Goal: Information Seeking & Learning: Find specific fact

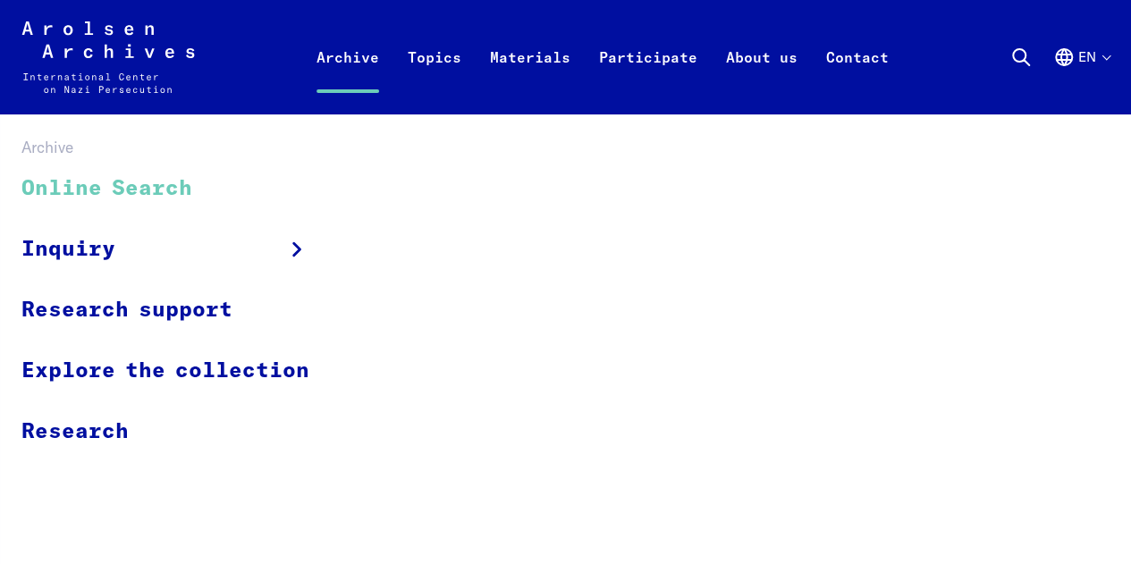
click at [168, 190] on link "Online Search" at bounding box center [176, 189] width 311 height 60
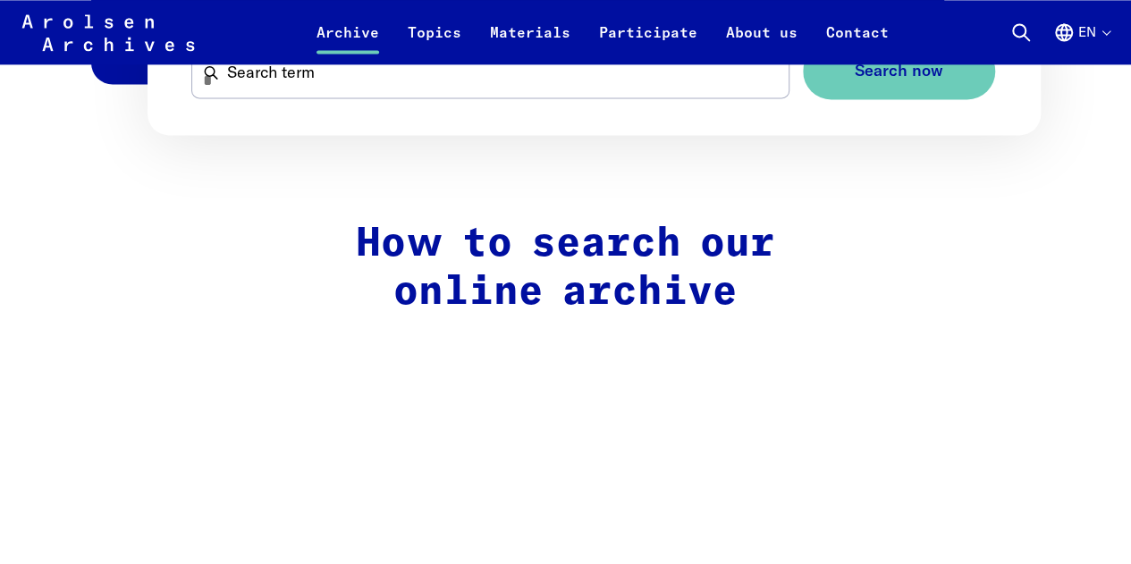
scroll to position [1073, 0]
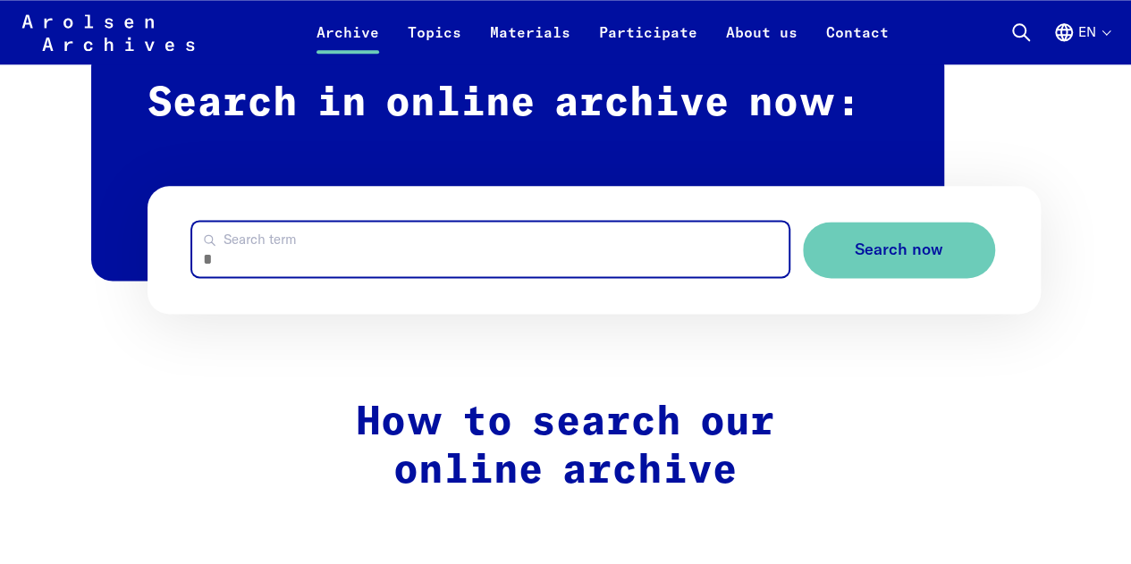
click at [419, 244] on input "Search term" at bounding box center [490, 249] width 597 height 55
type input "**********"
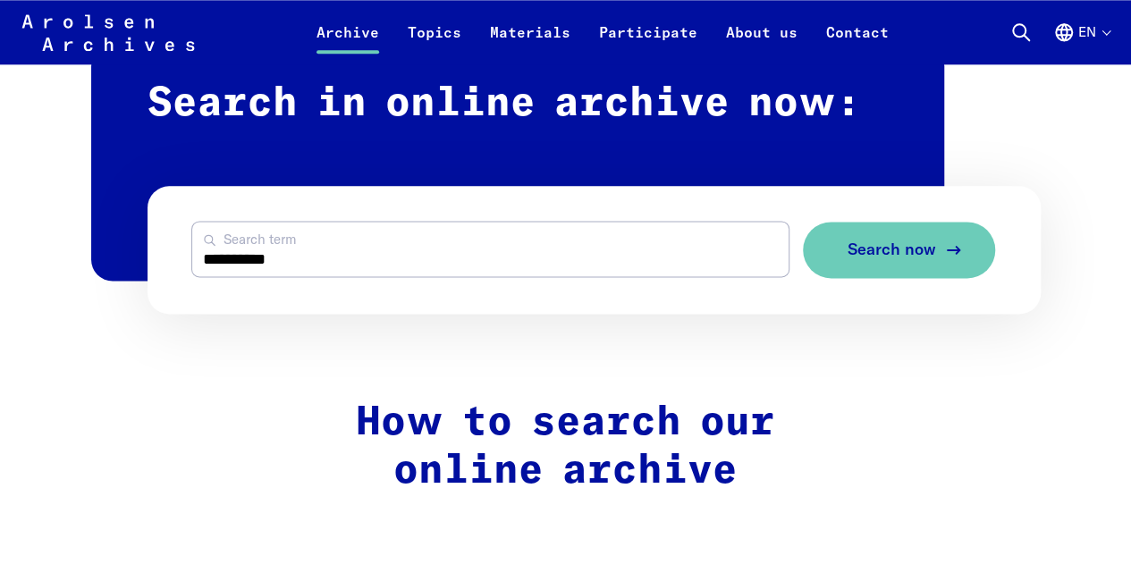
click at [807, 248] on button "Search now" at bounding box center [899, 250] width 192 height 56
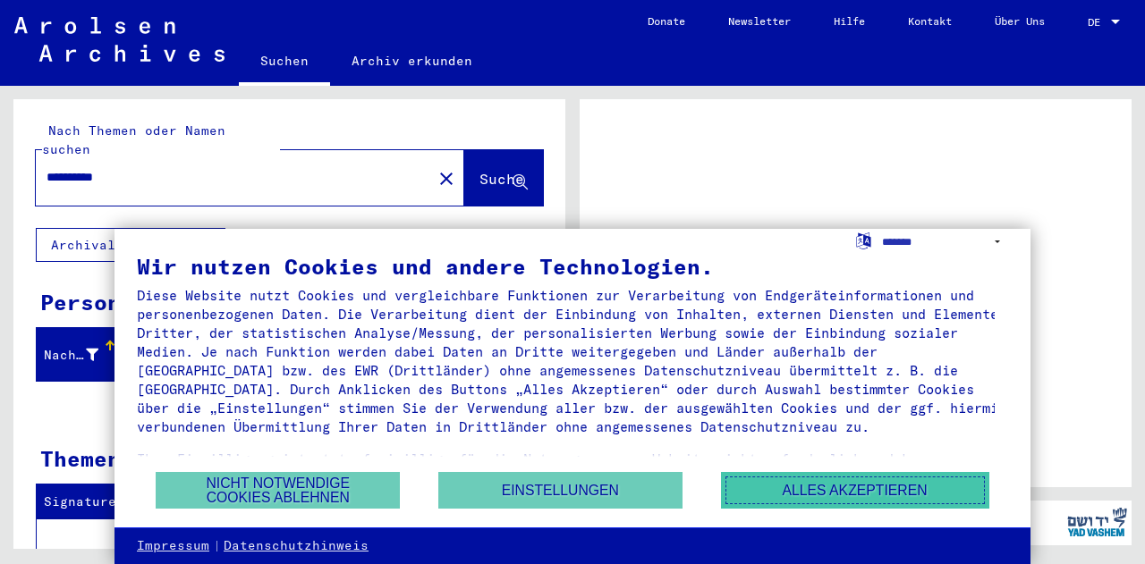
click at [826, 484] on button "Alles akzeptieren" at bounding box center [855, 490] width 268 height 37
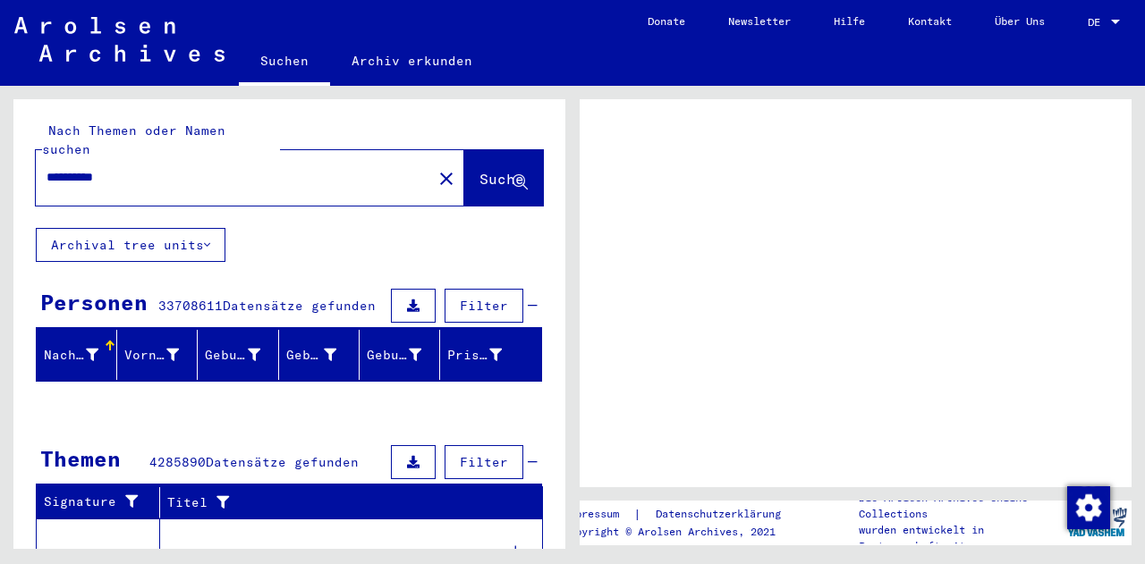
click at [1094, 20] on span "DE" at bounding box center [1098, 22] width 20 height 13
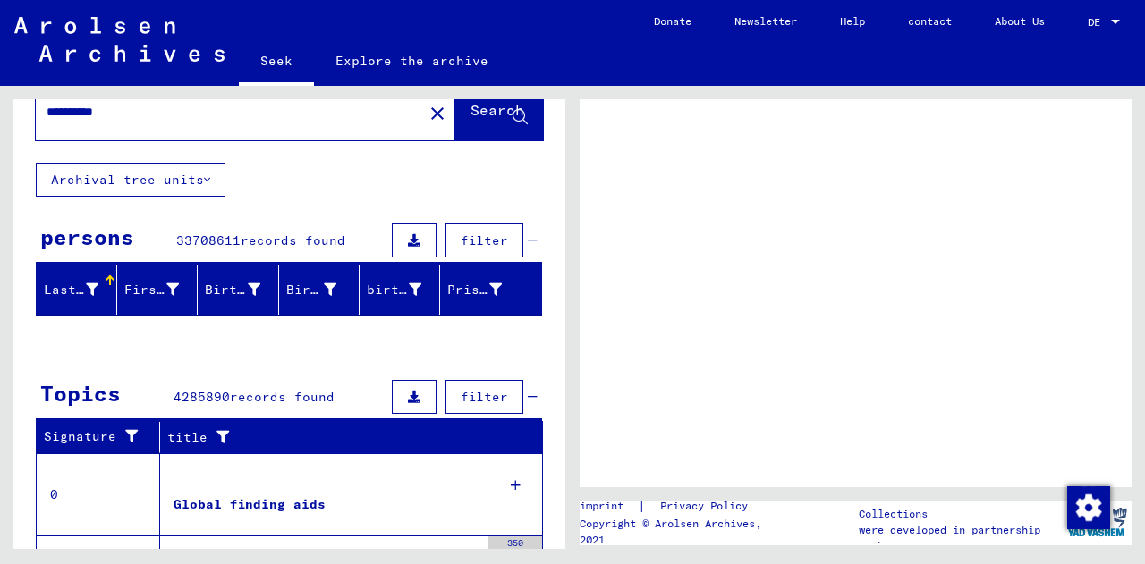
scroll to position [72, 0]
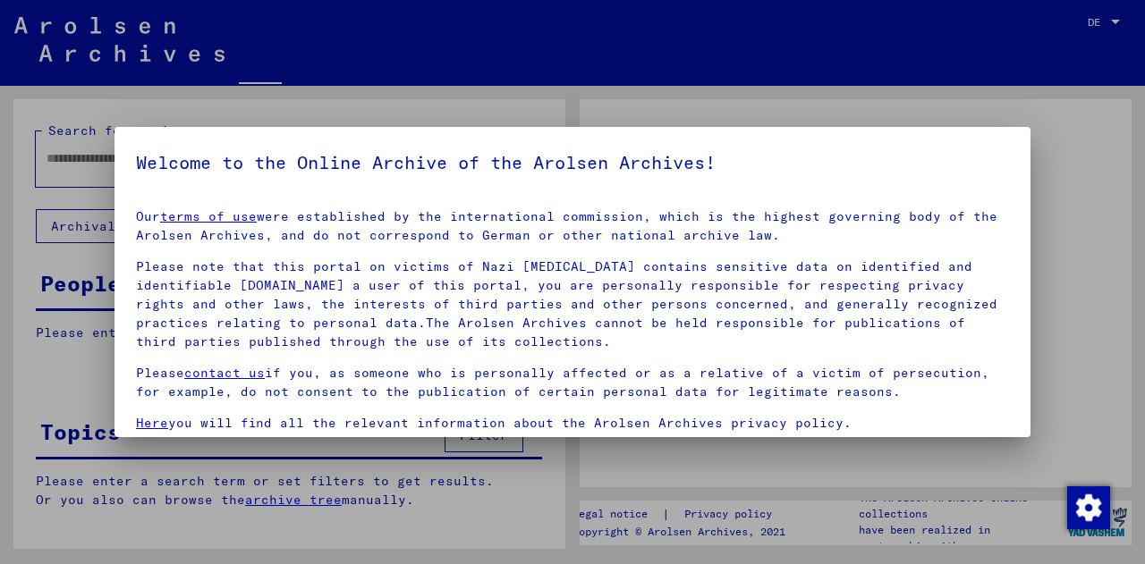
type input "**********"
drag, startPoint x: 559, startPoint y: 258, endPoint x: 558, endPoint y: 451, distance: 192.3
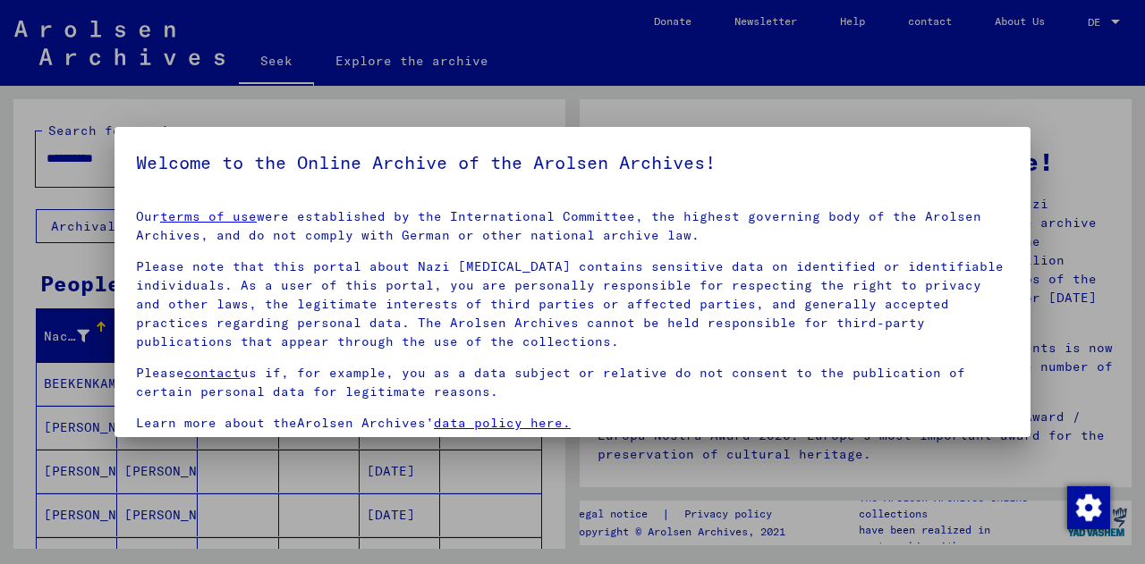
scroll to position [61, 0]
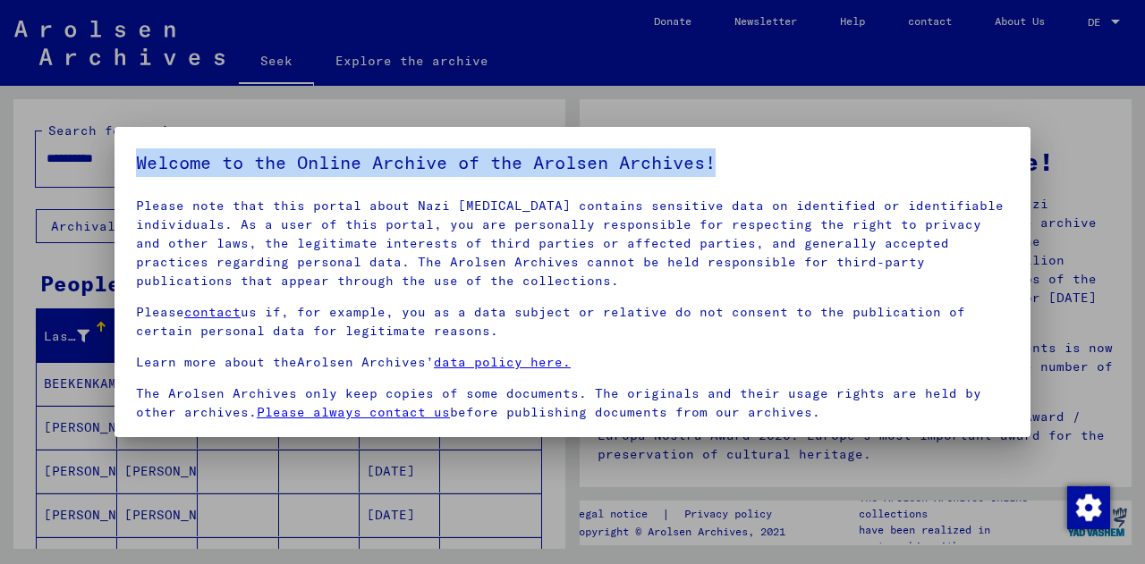
drag, startPoint x: 740, startPoint y: 164, endPoint x: 721, endPoint y: 132, distance: 36.5
click at [715, 124] on div "Welcome to the Online Archive of the Arolsen Archives! Our terms of use were es…" at bounding box center [572, 282] width 1145 height 564
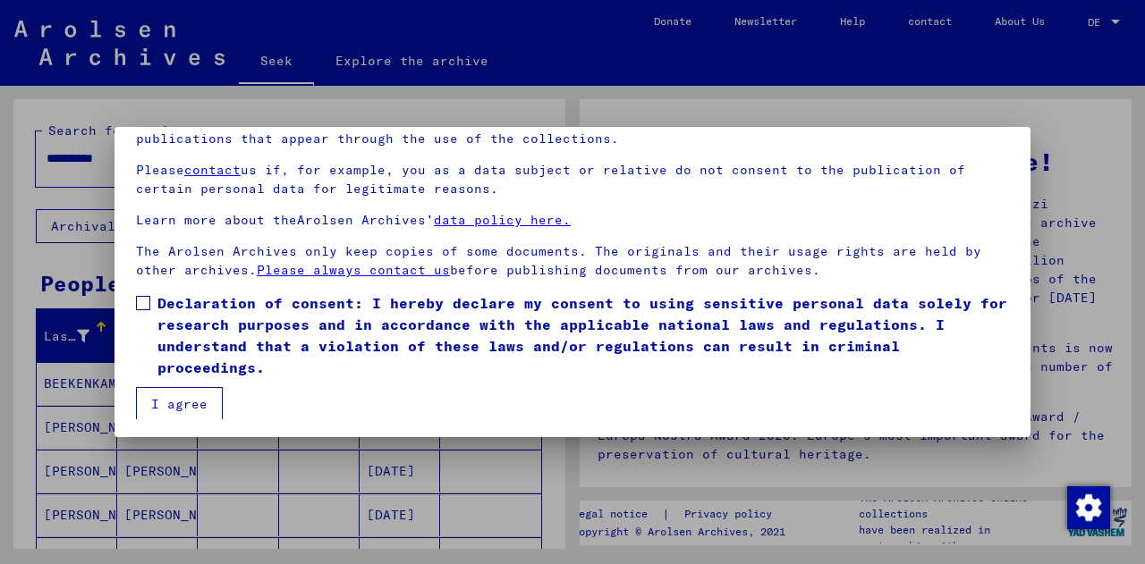
scroll to position [146, 0]
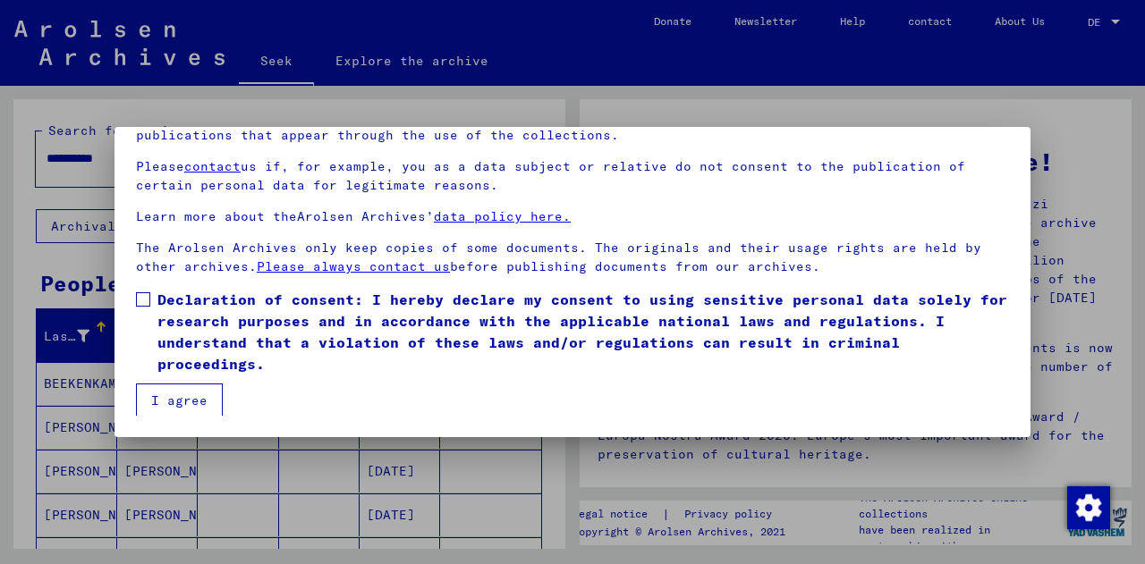
click at [145, 298] on span at bounding box center [143, 299] width 14 height 14
click at [166, 398] on font "I agree" at bounding box center [179, 401] width 56 height 16
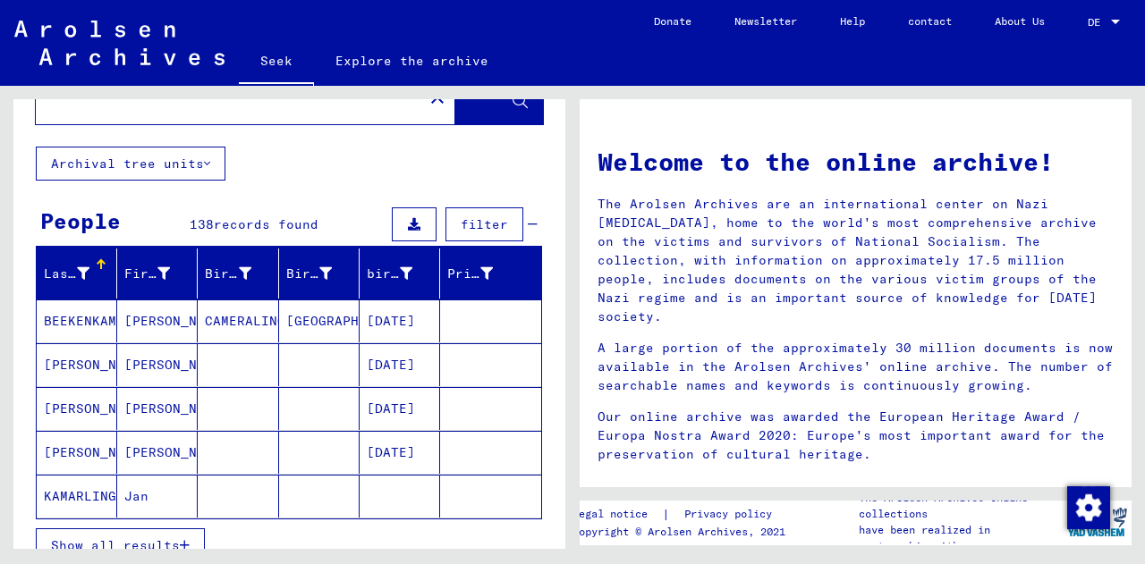
scroll to position [89, 0]
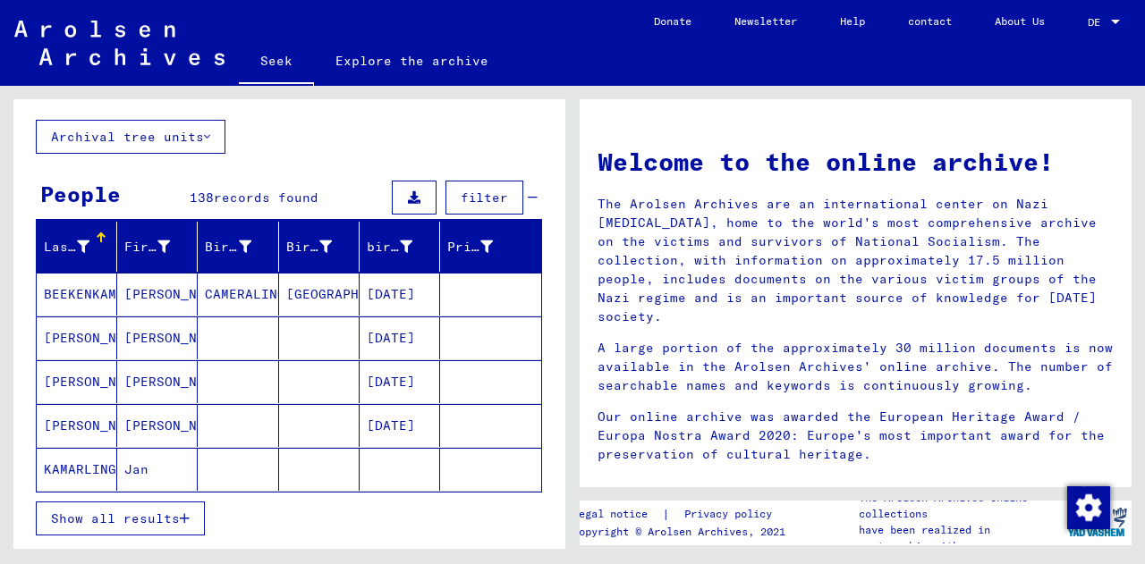
click at [153, 521] on font "Show all results" at bounding box center [115, 519] width 129 height 16
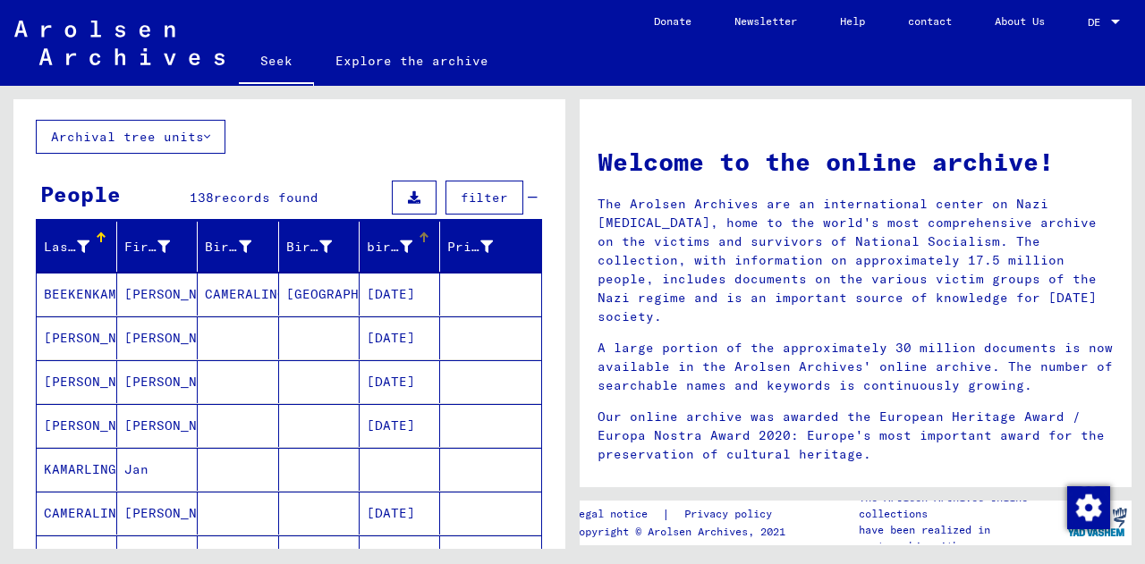
click at [413, 243] on div "birth date" at bounding box center [403, 247] width 72 height 29
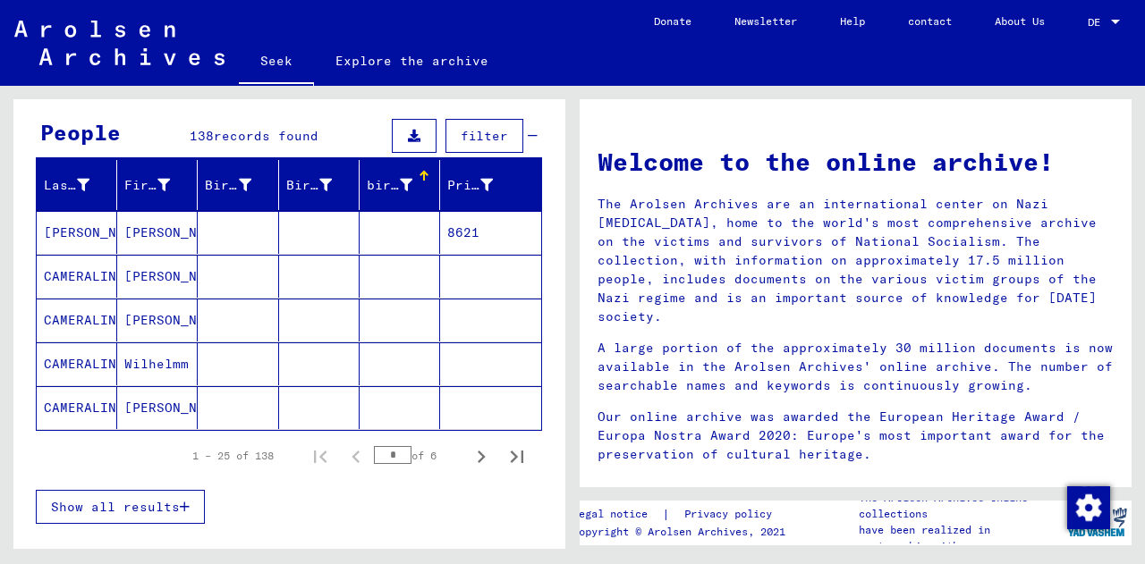
scroll to position [179, 0]
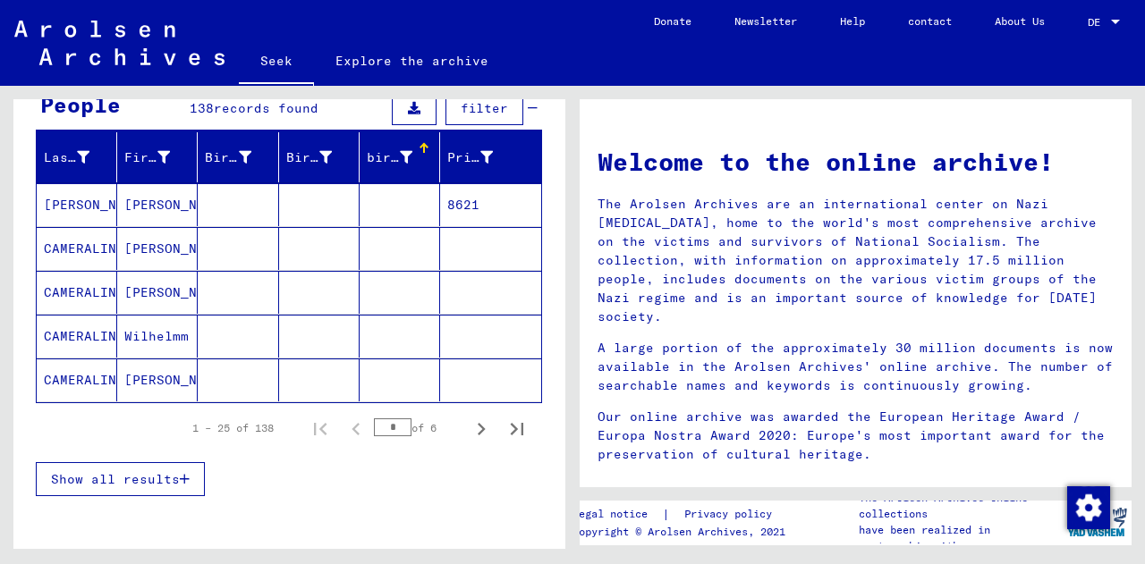
click at [187, 484] on button "Show all results" at bounding box center [120, 479] width 169 height 34
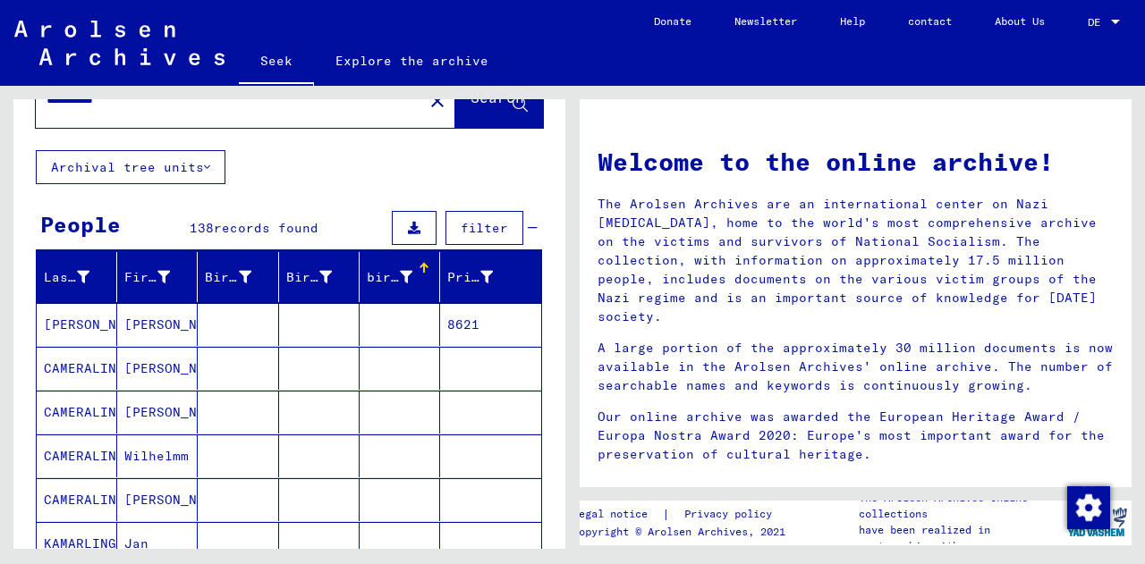
scroll to position [0, 0]
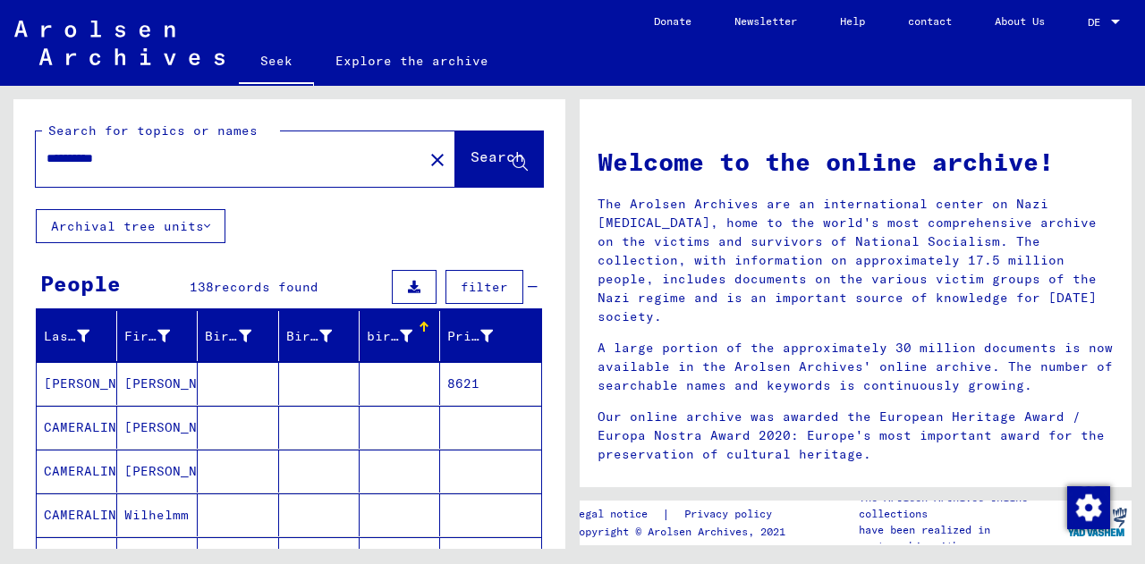
click at [468, 288] on font "filter" at bounding box center [484, 287] width 47 height 16
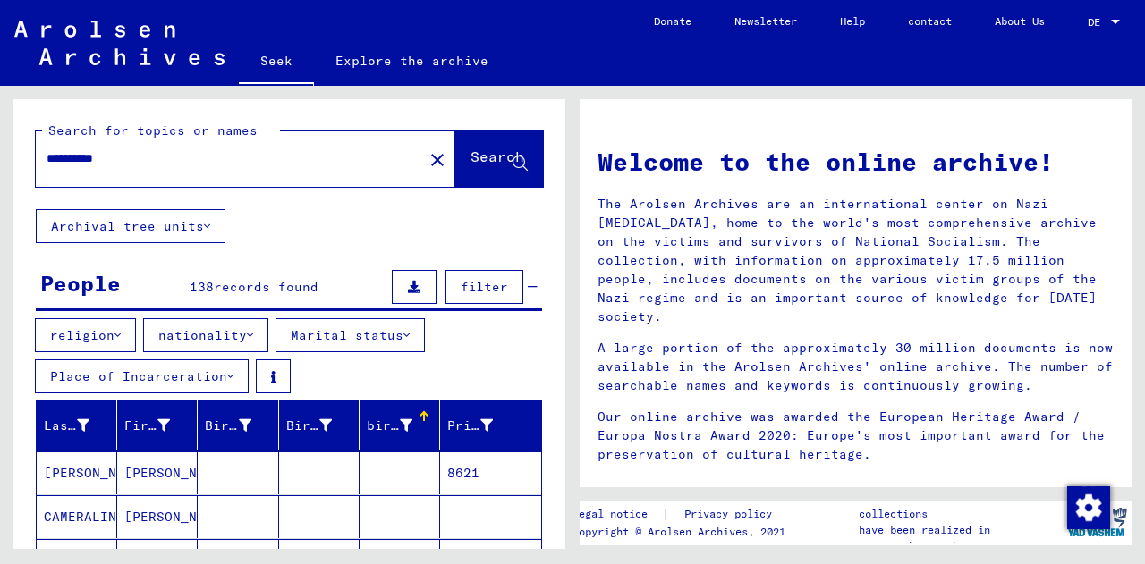
click at [485, 293] on button "filter" at bounding box center [484, 287] width 78 height 34
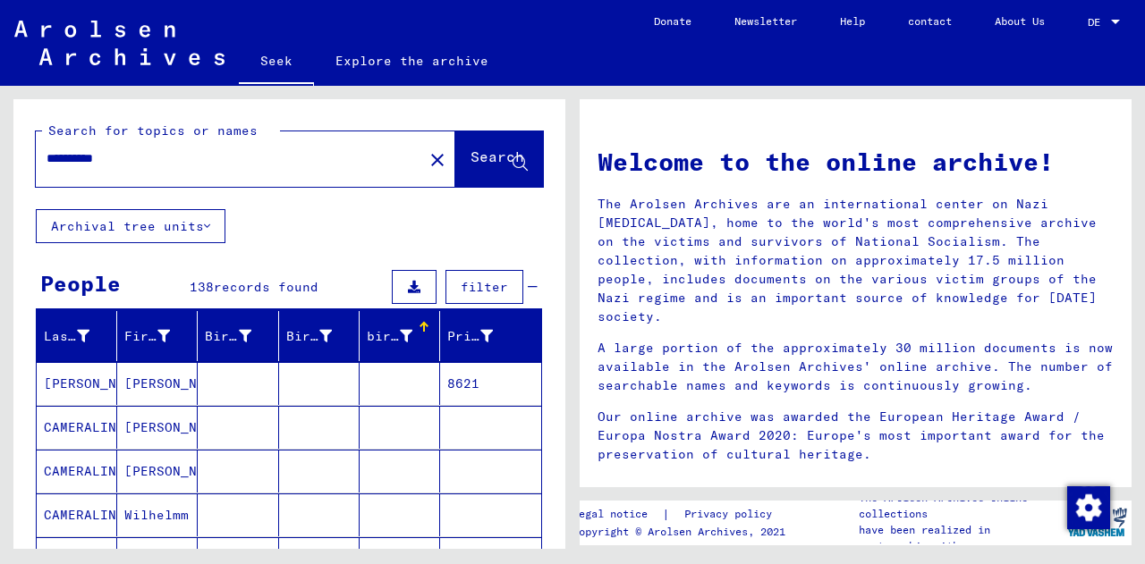
click at [419, 323] on div at bounding box center [421, 324] width 5 height 5
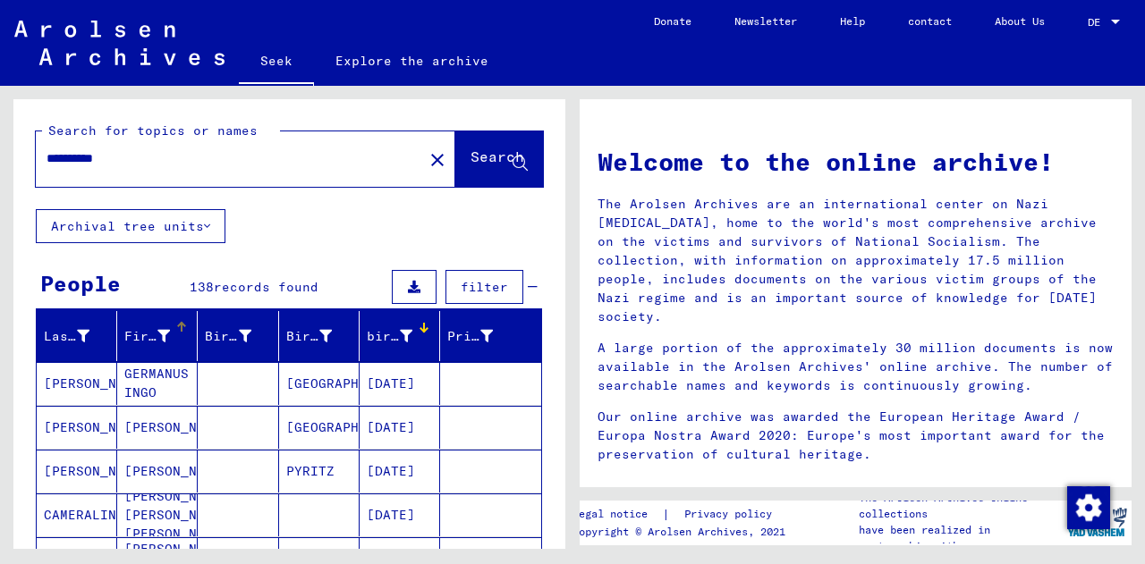
click at [181, 328] on div at bounding box center [182, 327] width 2 height 9
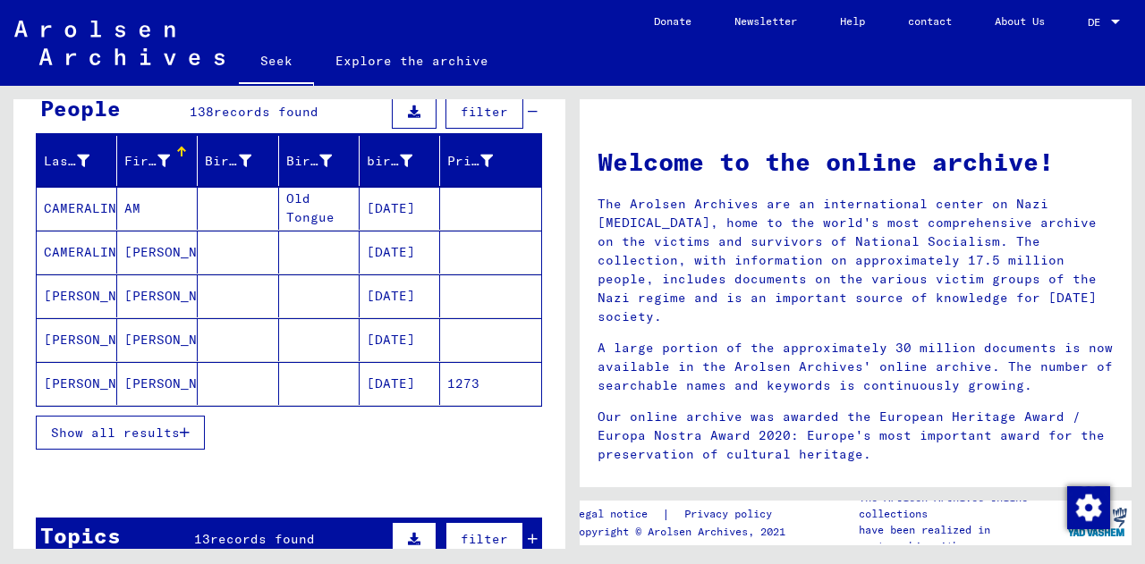
scroll to position [268, 0]
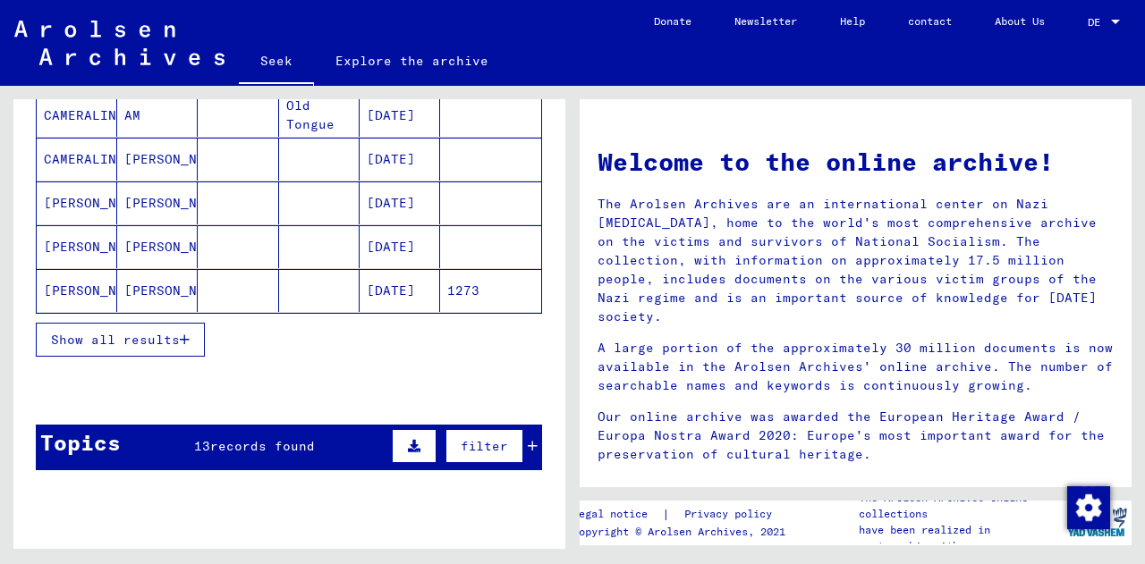
click at [165, 347] on button "Show all results" at bounding box center [120, 340] width 169 height 34
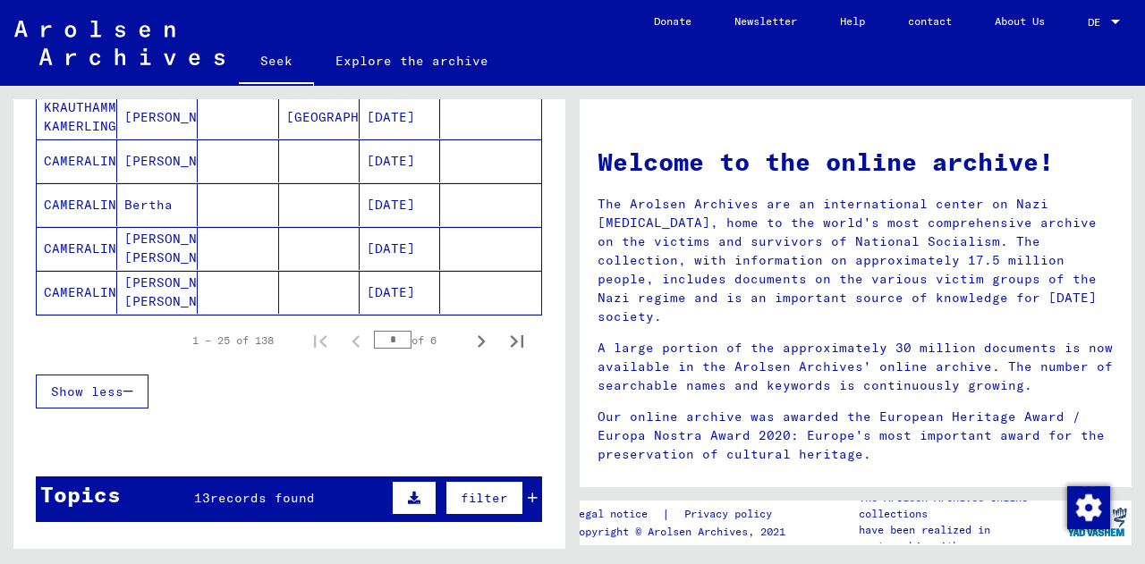
scroll to position [1163, 0]
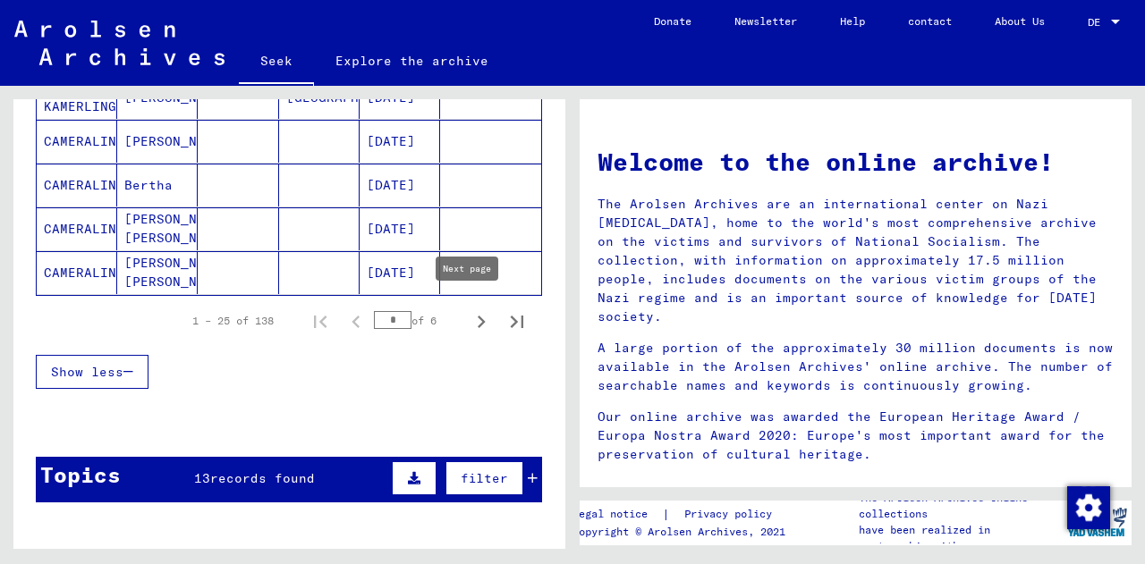
click at [469, 309] on icon "Next page" at bounding box center [481, 321] width 25 height 25
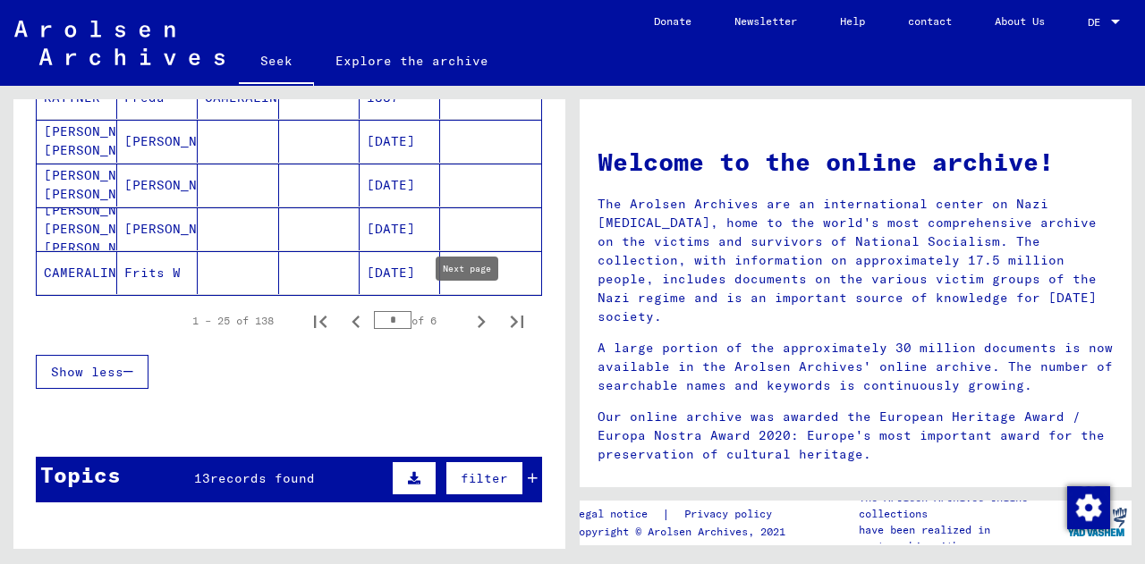
click at [469, 312] on icon "Next page" at bounding box center [481, 321] width 25 height 25
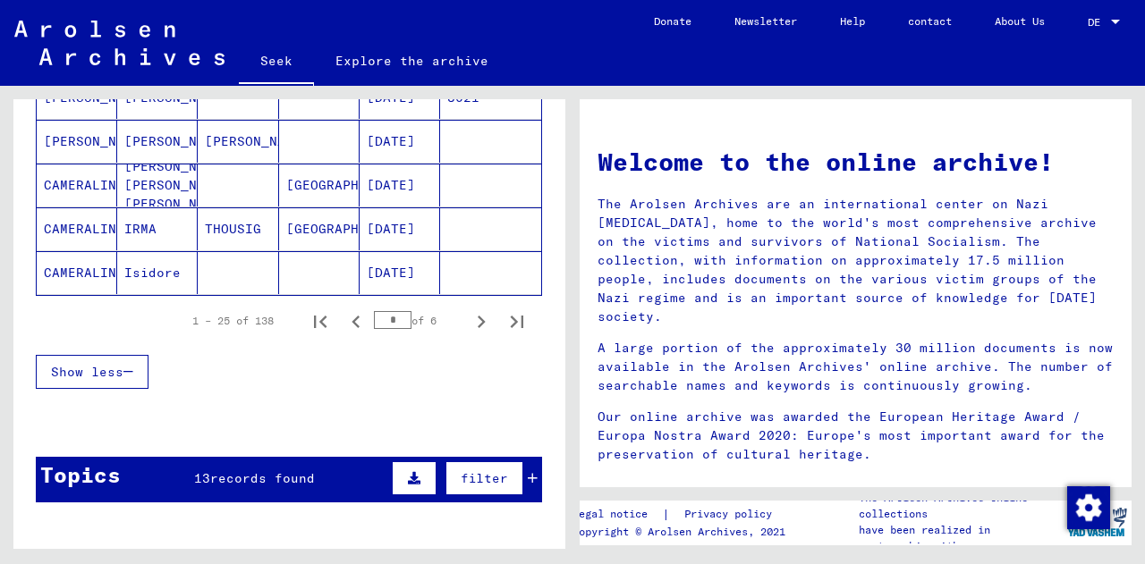
click at [469, 315] on icon "Next page" at bounding box center [481, 321] width 25 height 25
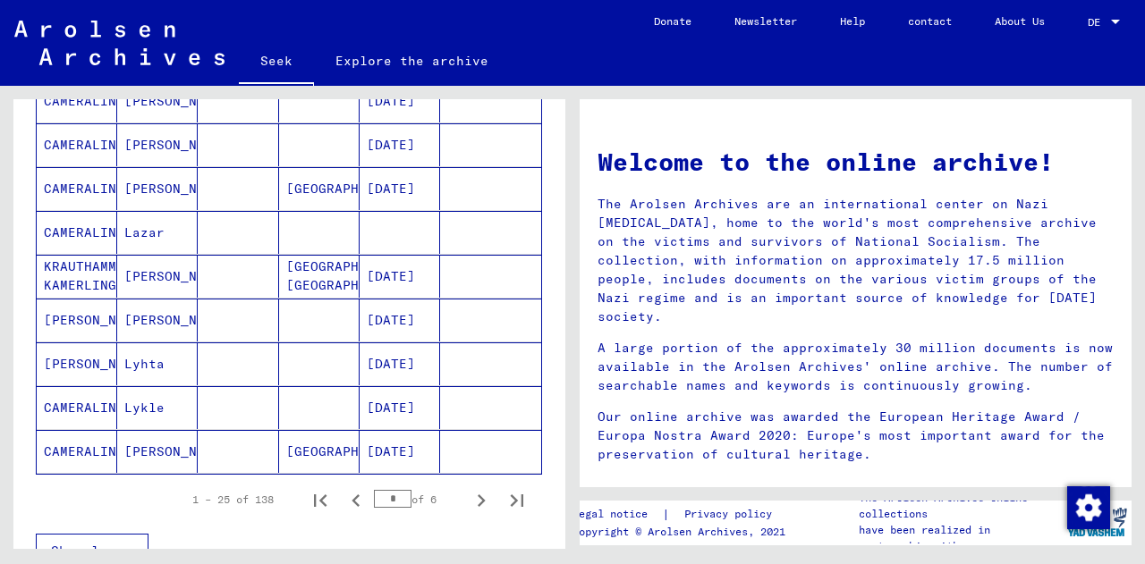
scroll to position [894, 0]
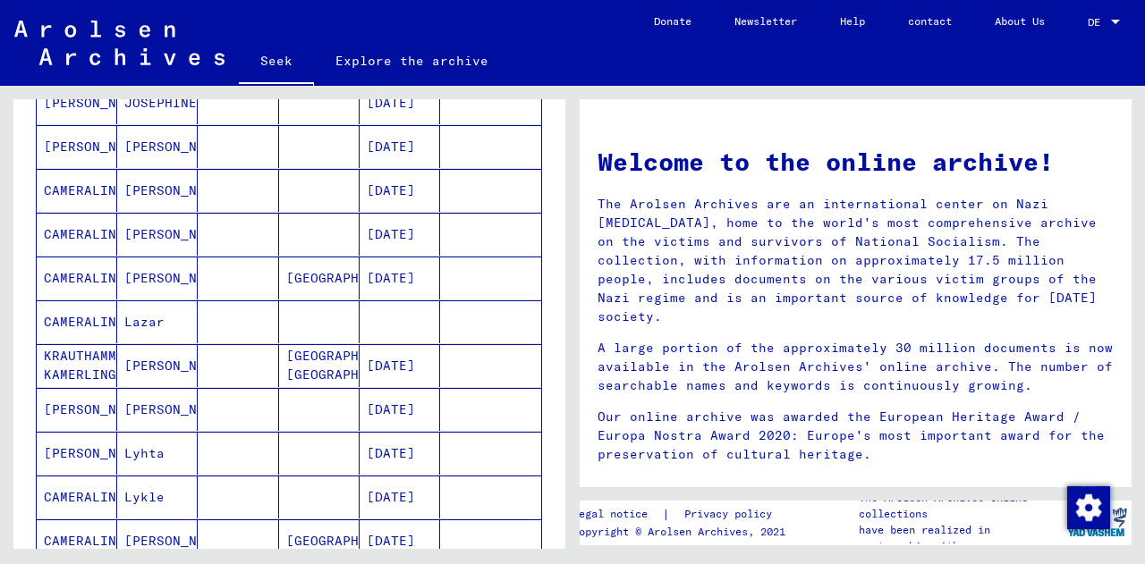
click at [396, 358] on font "[DATE]" at bounding box center [391, 366] width 48 height 16
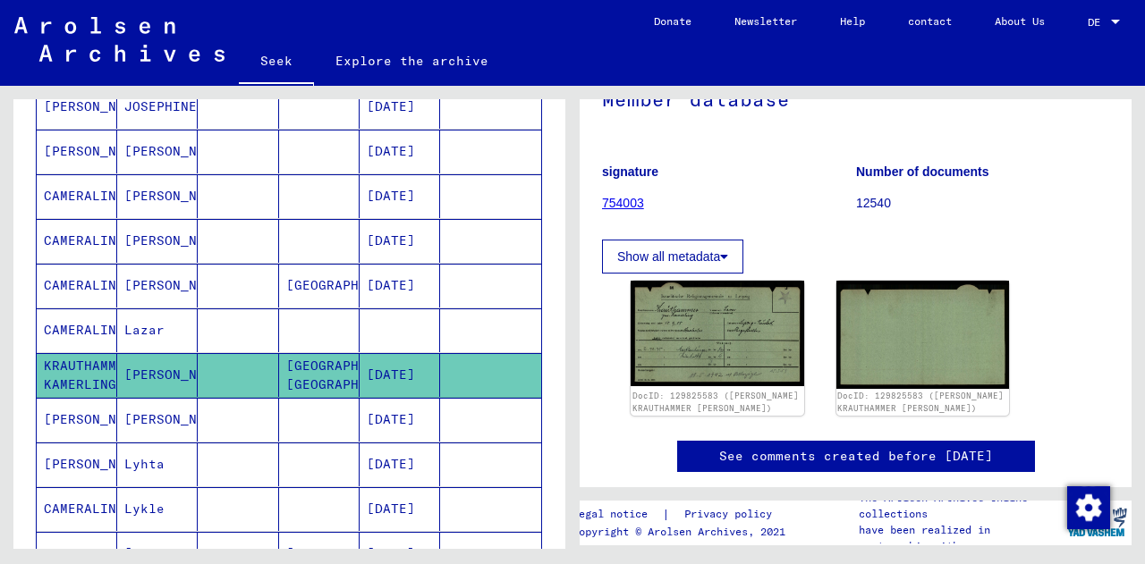
scroll to position [179, 0]
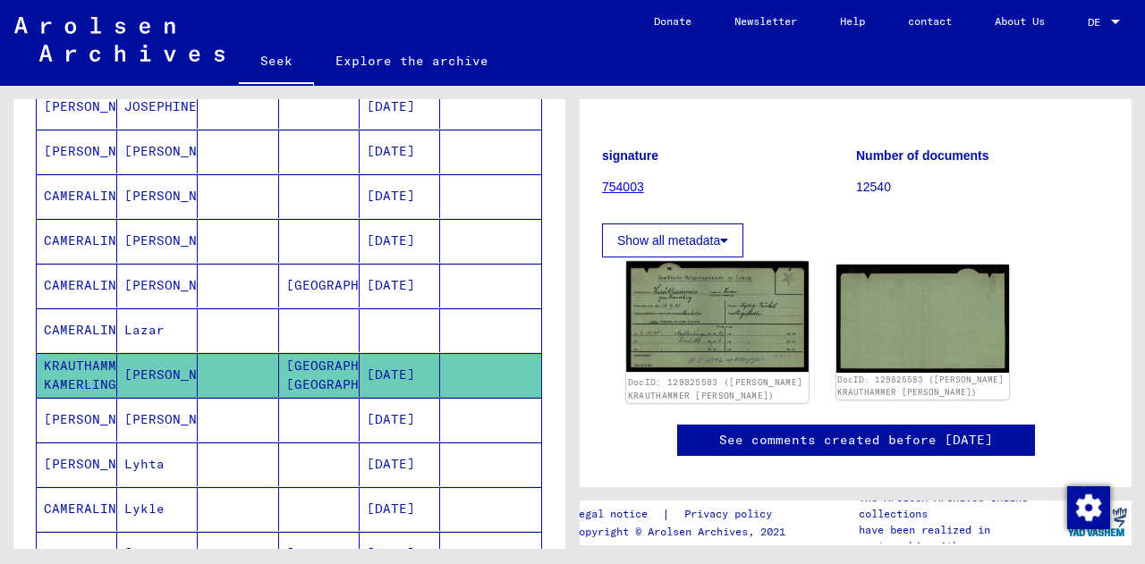
click at [725, 303] on img at bounding box center [717, 316] width 182 height 111
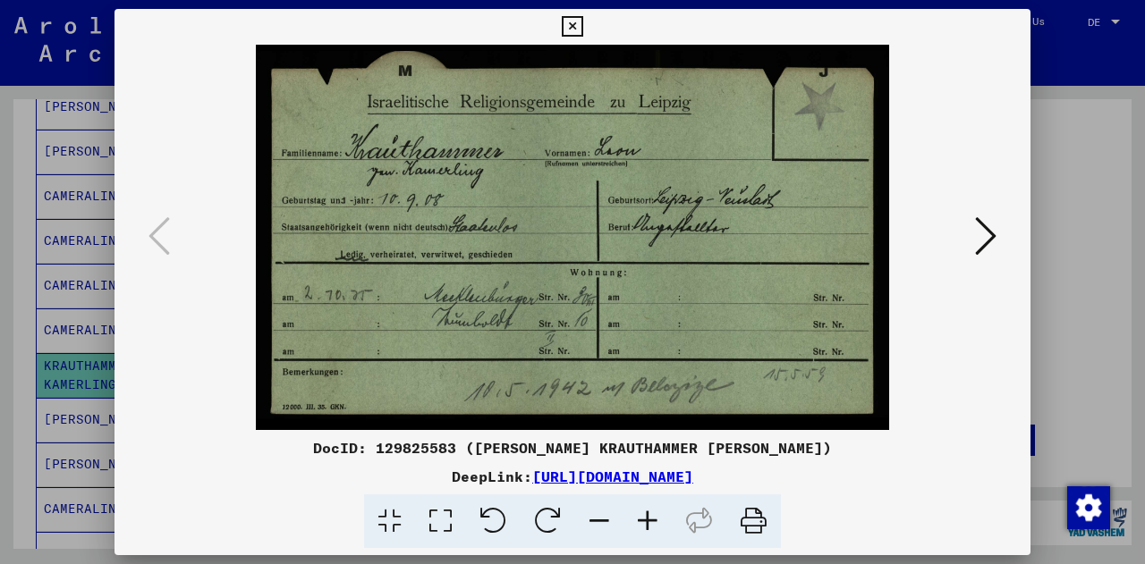
click at [569, 19] on icon at bounding box center [572, 26] width 21 height 21
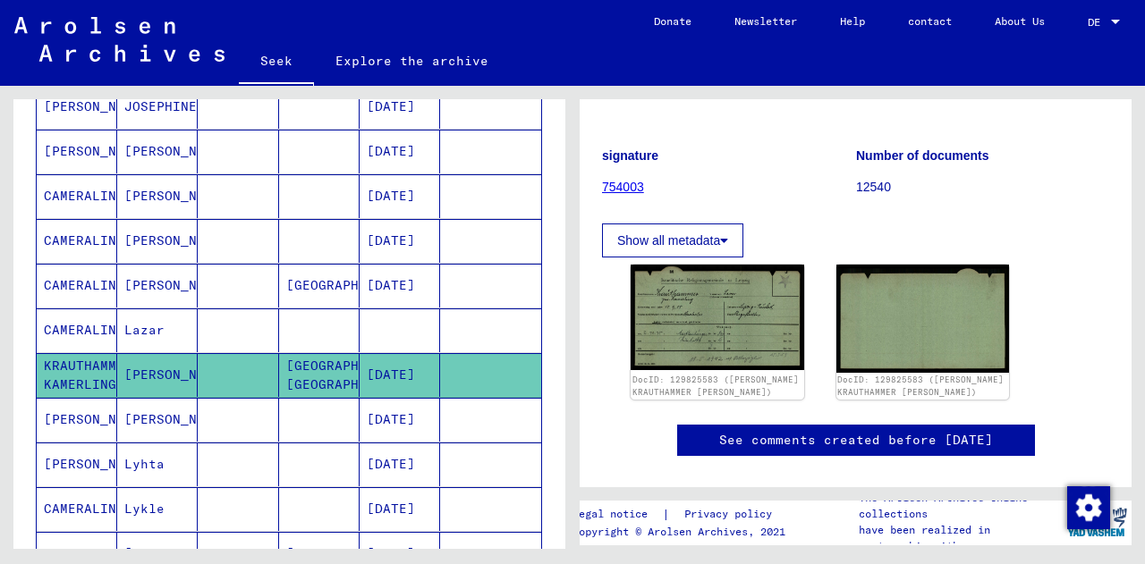
click at [109, 323] on font "CAMERALING" at bounding box center [84, 330] width 80 height 16
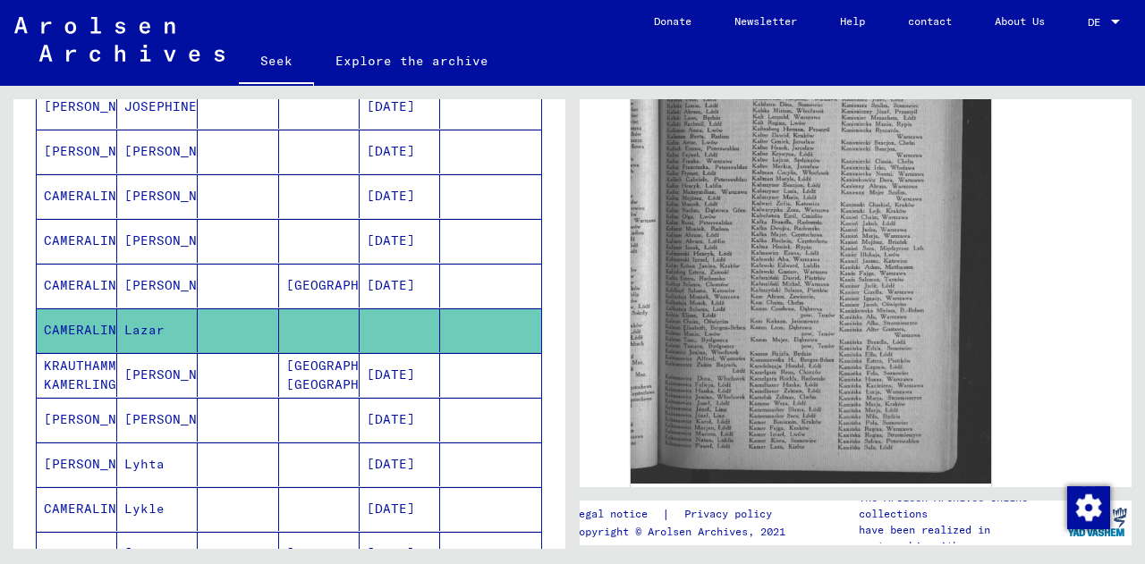
scroll to position [715, 0]
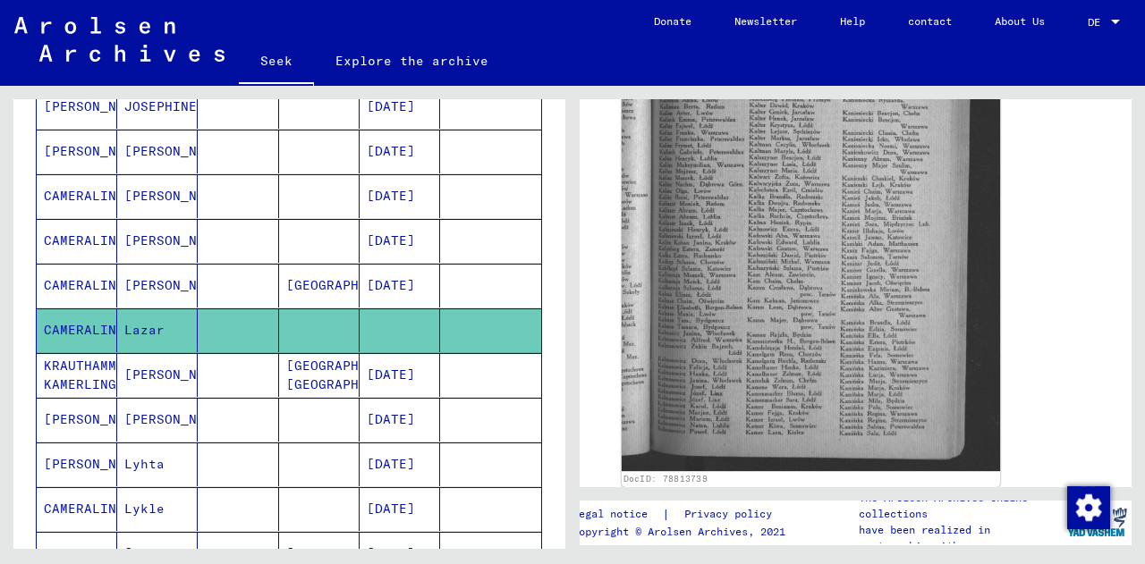
click at [785, 196] on img at bounding box center [811, 217] width 378 height 510
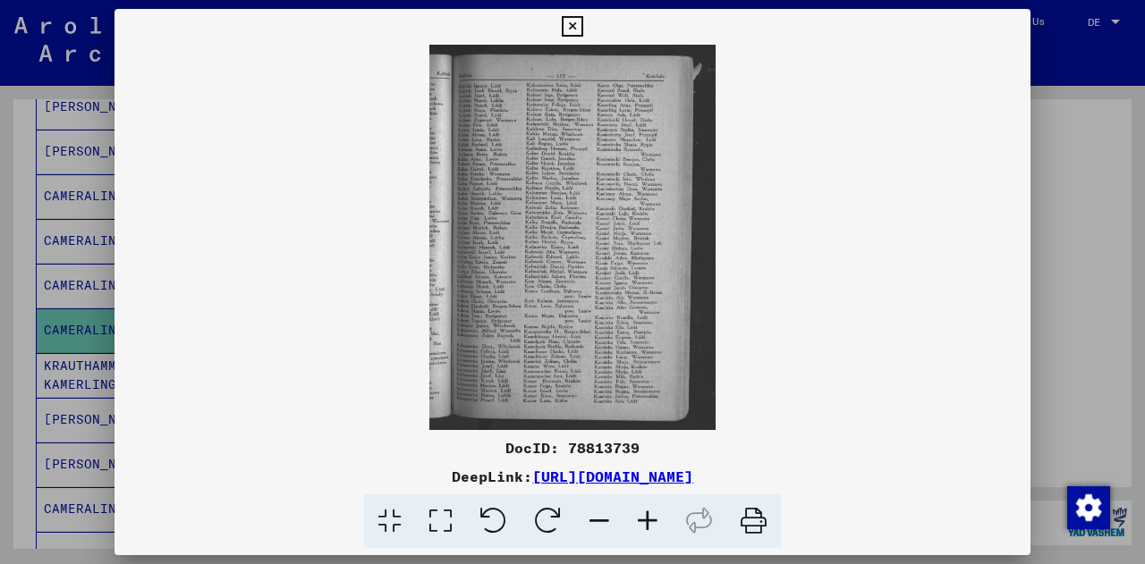
click at [646, 517] on icon at bounding box center [647, 522] width 48 height 55
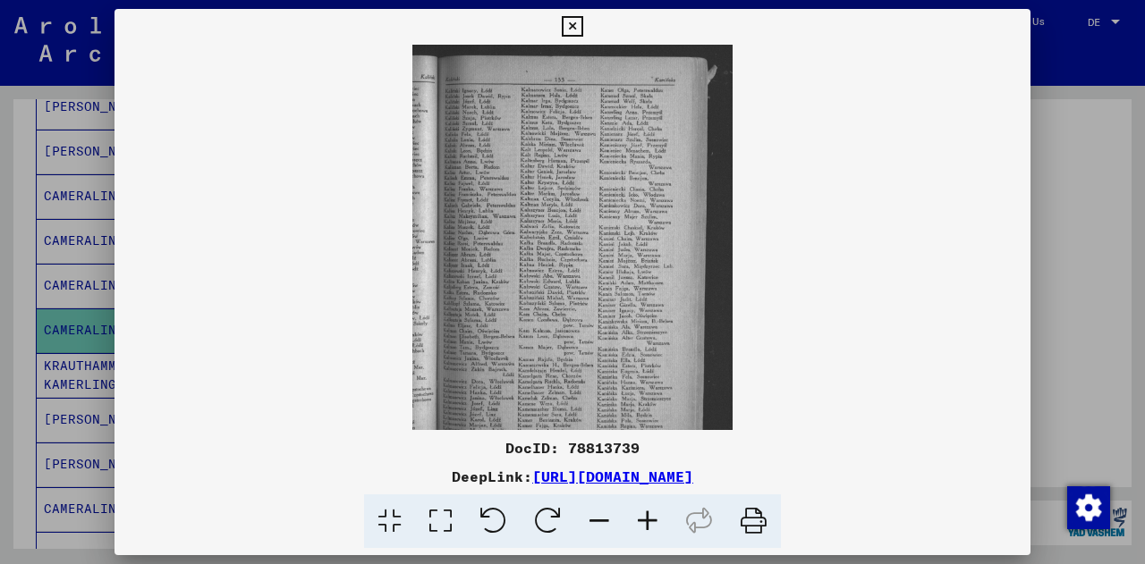
click at [643, 515] on icon at bounding box center [647, 522] width 48 height 55
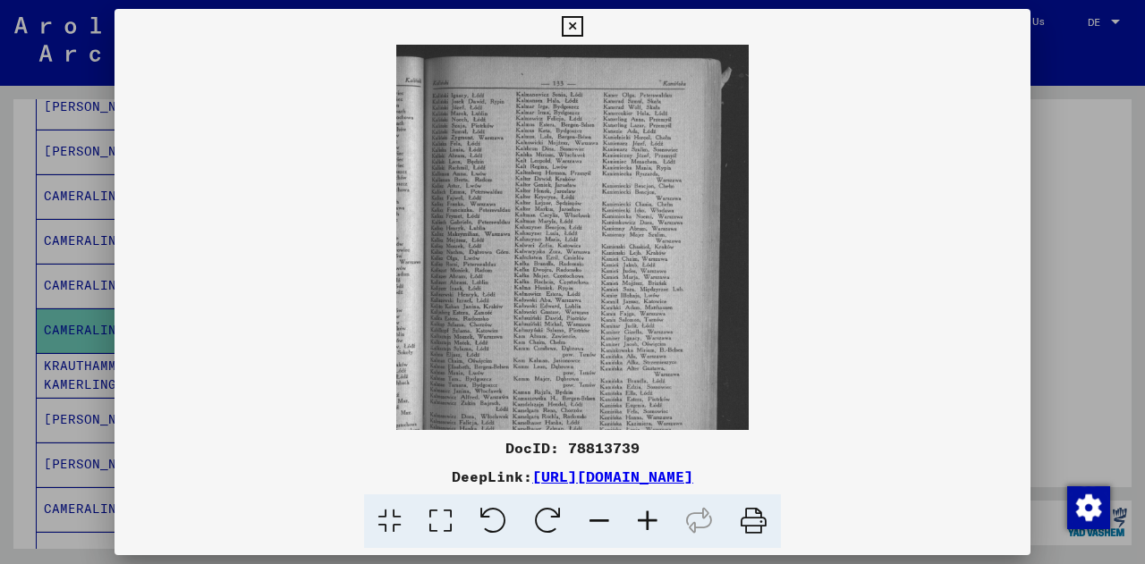
click at [643, 515] on icon at bounding box center [647, 522] width 48 height 55
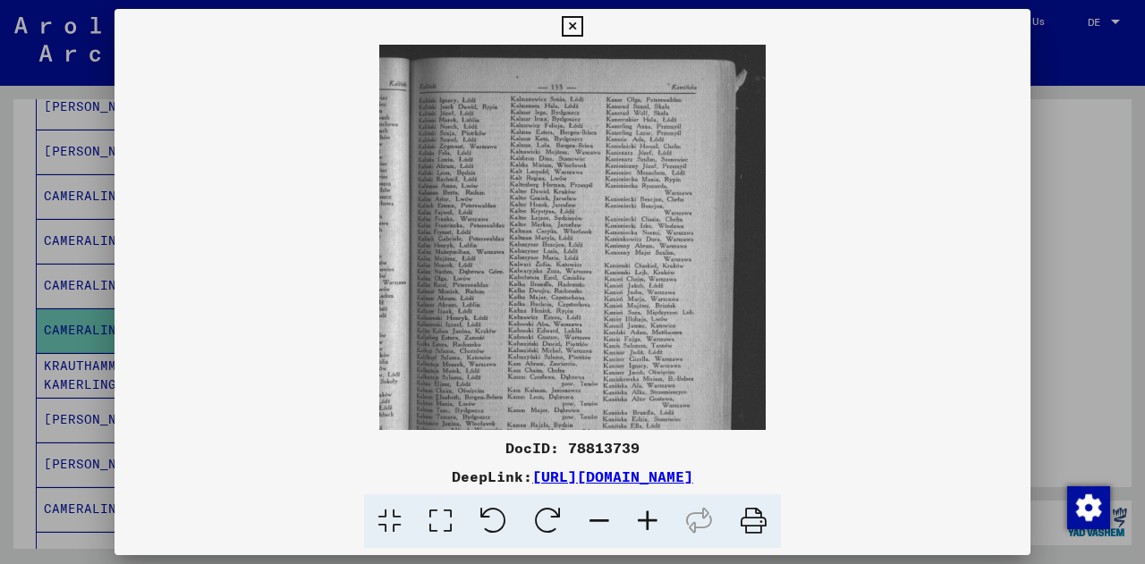
click at [643, 515] on icon at bounding box center [647, 522] width 48 height 55
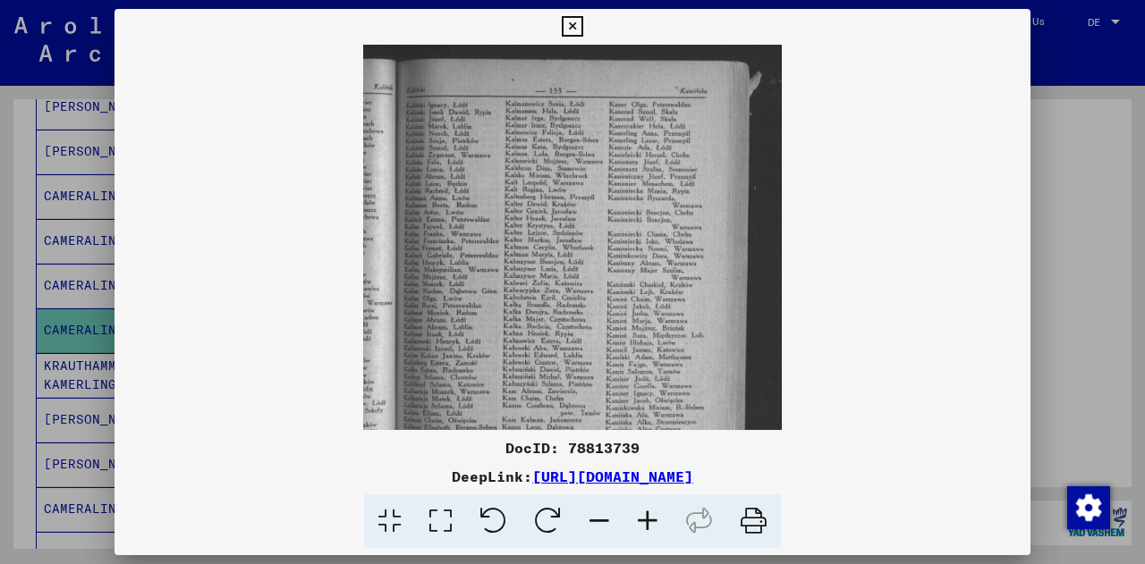
click at [643, 515] on icon at bounding box center [647, 522] width 48 height 55
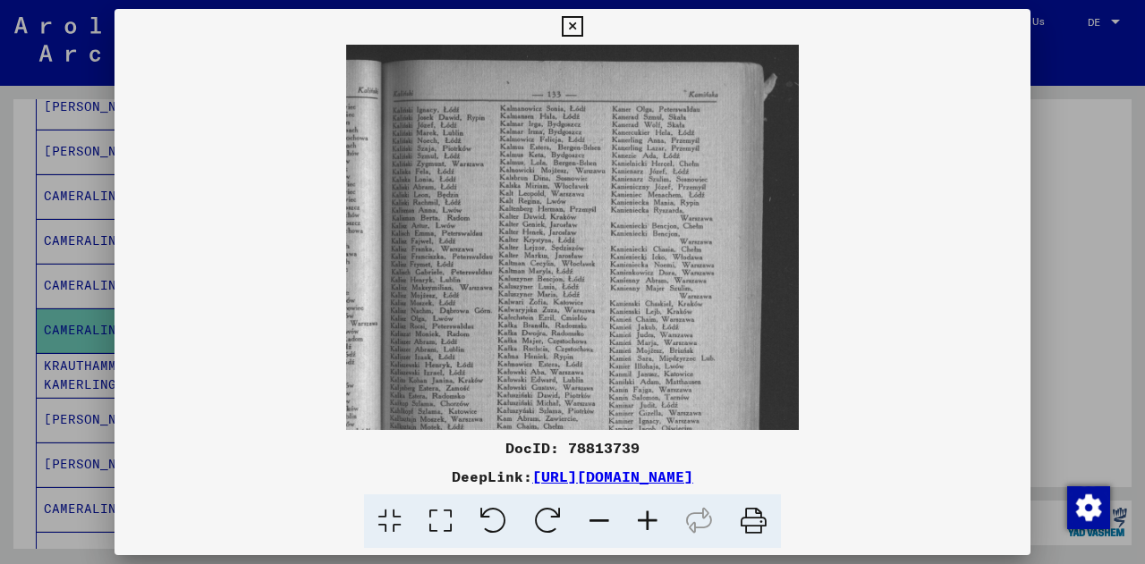
click at [643, 515] on icon at bounding box center [647, 522] width 48 height 55
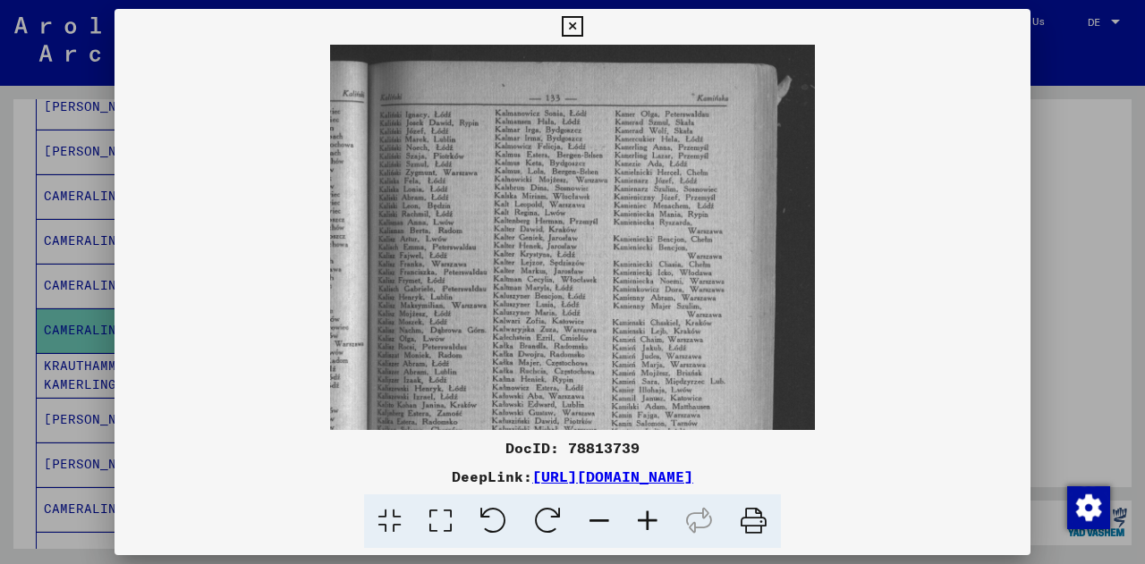
click at [643, 515] on icon at bounding box center [647, 522] width 48 height 55
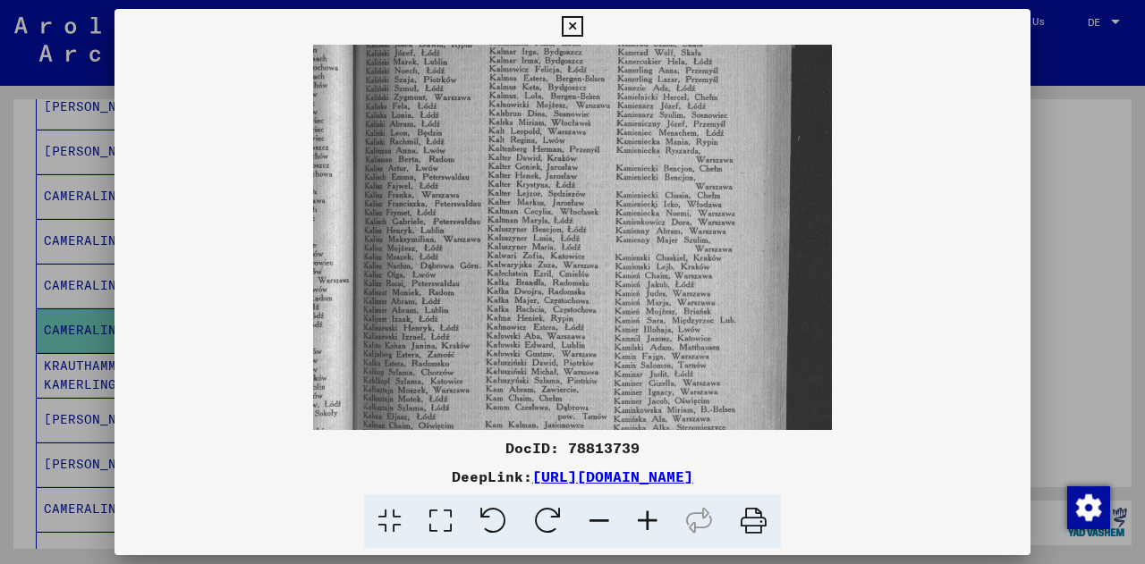
drag, startPoint x: 552, startPoint y: 309, endPoint x: 556, endPoint y: 221, distance: 87.8
click at [556, 221] on img at bounding box center [572, 310] width 519 height 699
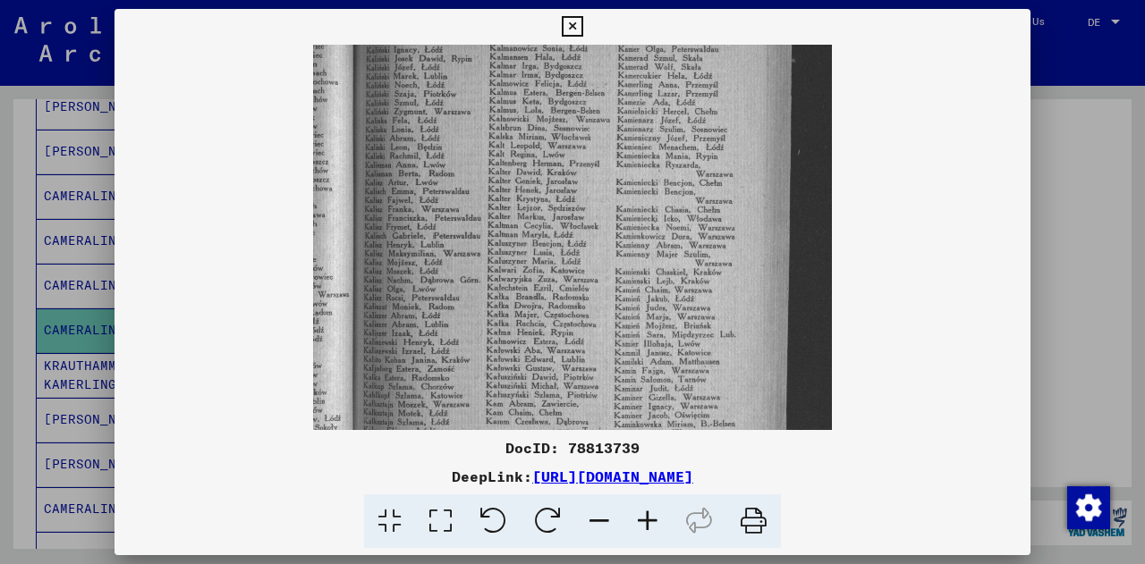
drag, startPoint x: 610, startPoint y: 320, endPoint x: 615, endPoint y: 348, distance: 28.2
click at [615, 348] on img at bounding box center [572, 324] width 519 height 699
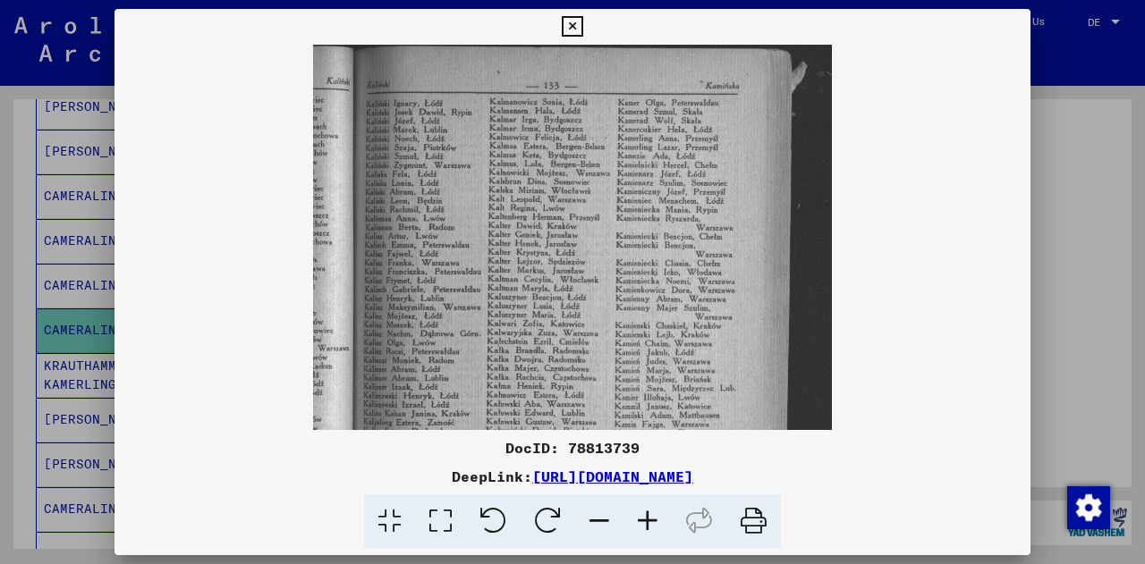
scroll to position [13, 0]
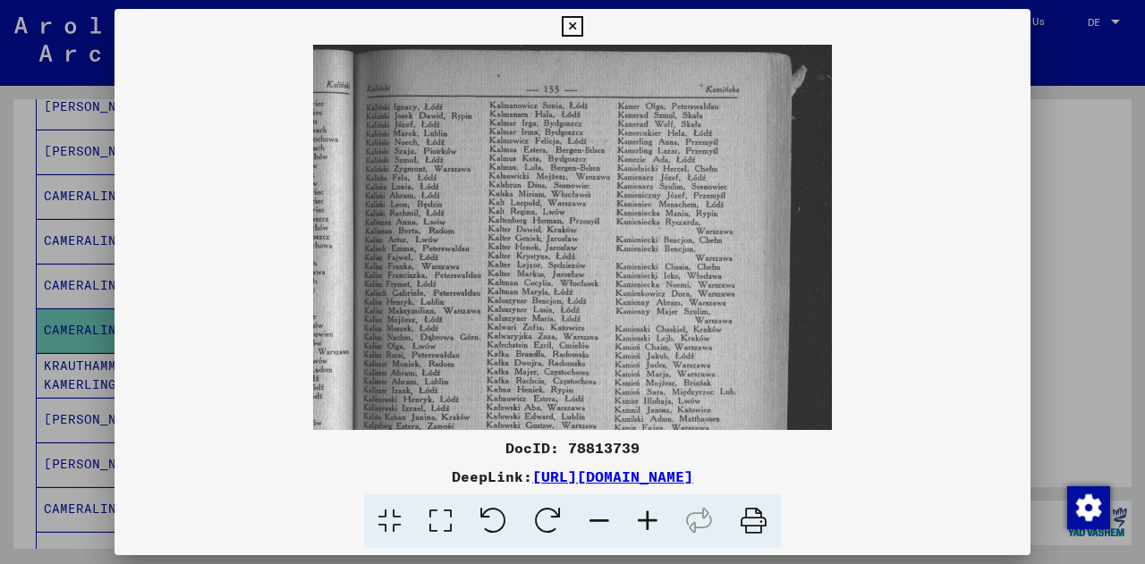
drag, startPoint x: 656, startPoint y: 200, endPoint x: 653, endPoint y: 255, distance: 54.7
click at [653, 255] on img at bounding box center [572, 381] width 519 height 699
click at [576, 31] on icon at bounding box center [572, 26] width 21 height 21
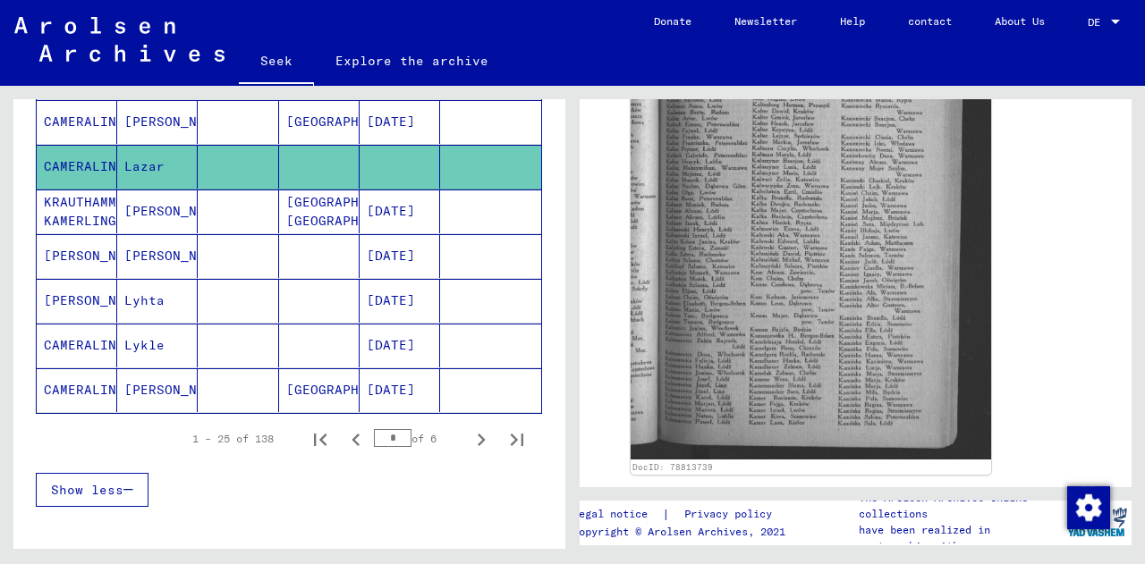
scroll to position [1153, 0]
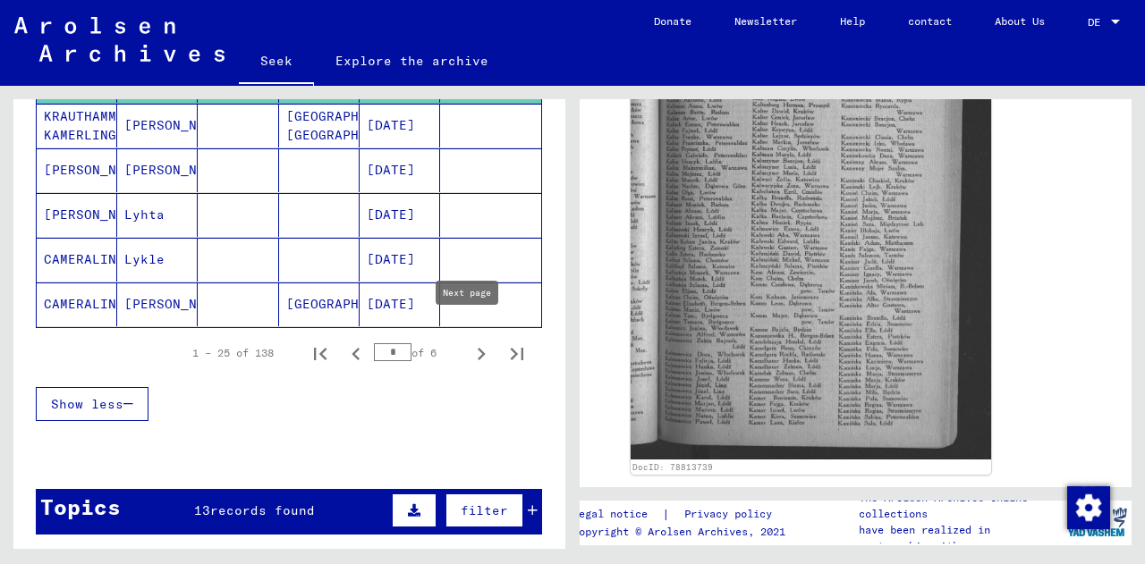
click at [469, 342] on icon "Next page" at bounding box center [481, 354] width 25 height 25
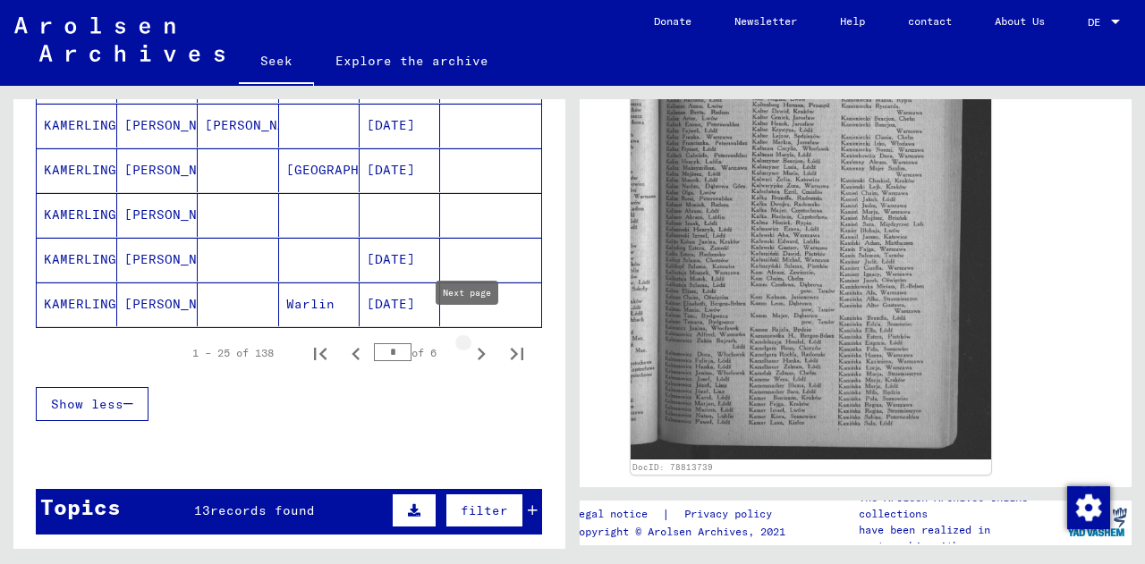
type input "*"
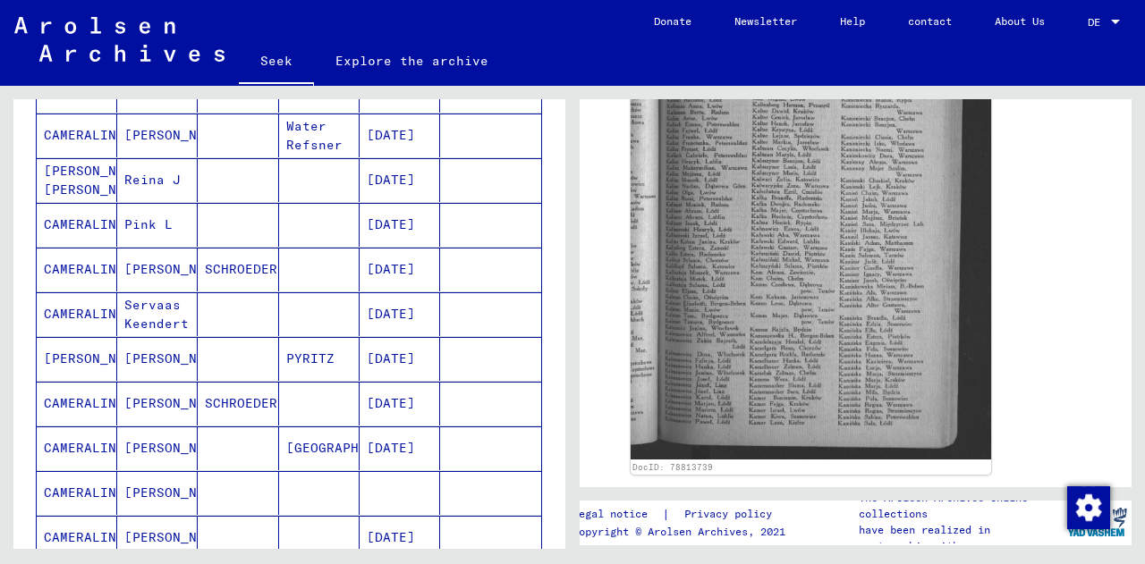
scroll to position [880, 0]
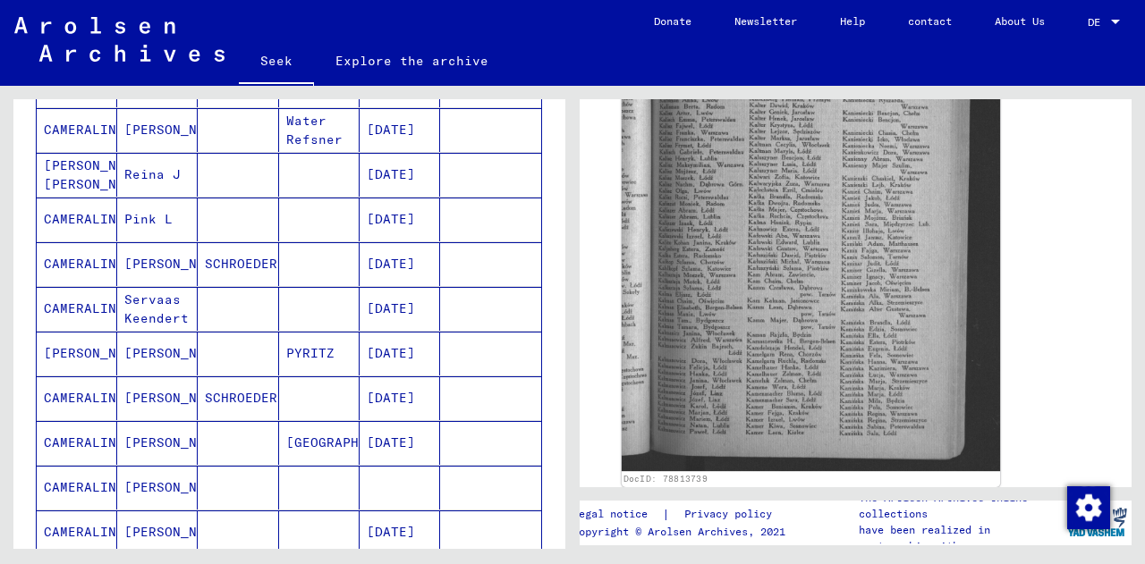
click at [777, 255] on img at bounding box center [811, 217] width 378 height 510
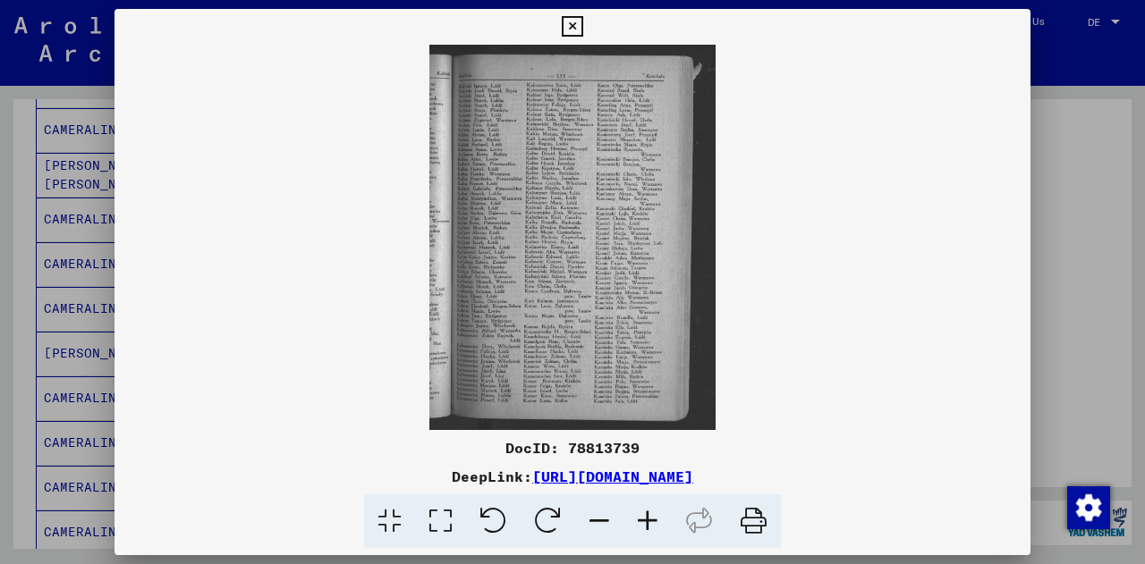
drag, startPoint x: 936, startPoint y: 301, endPoint x: 919, endPoint y: 199, distance: 103.4
click at [919, 199] on img at bounding box center [572, 237] width 916 height 385
click at [577, 27] on icon at bounding box center [572, 26] width 21 height 21
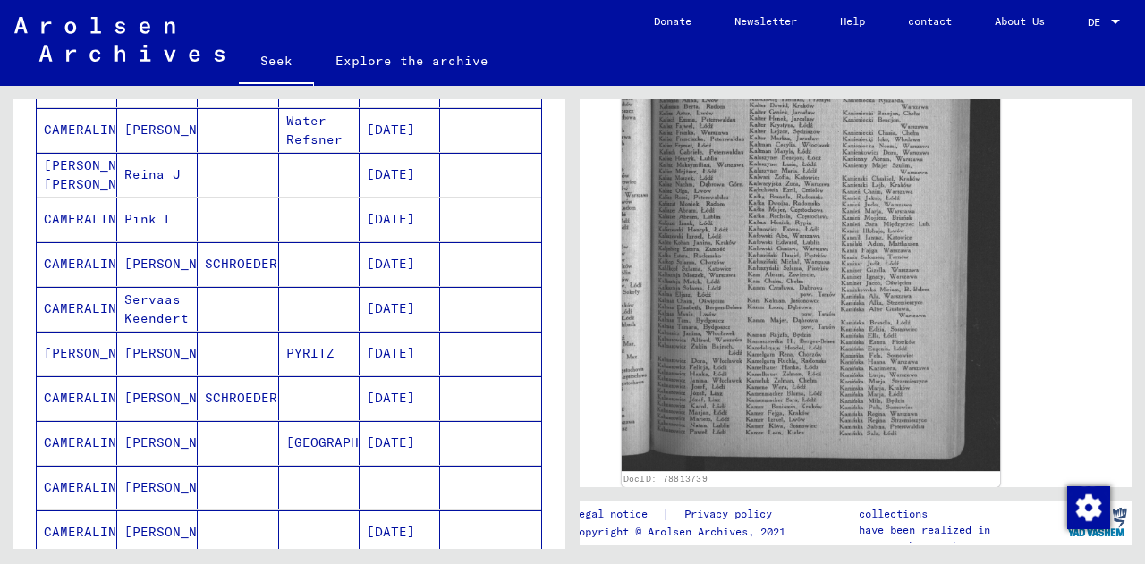
click at [869, 267] on img at bounding box center [811, 217] width 378 height 510
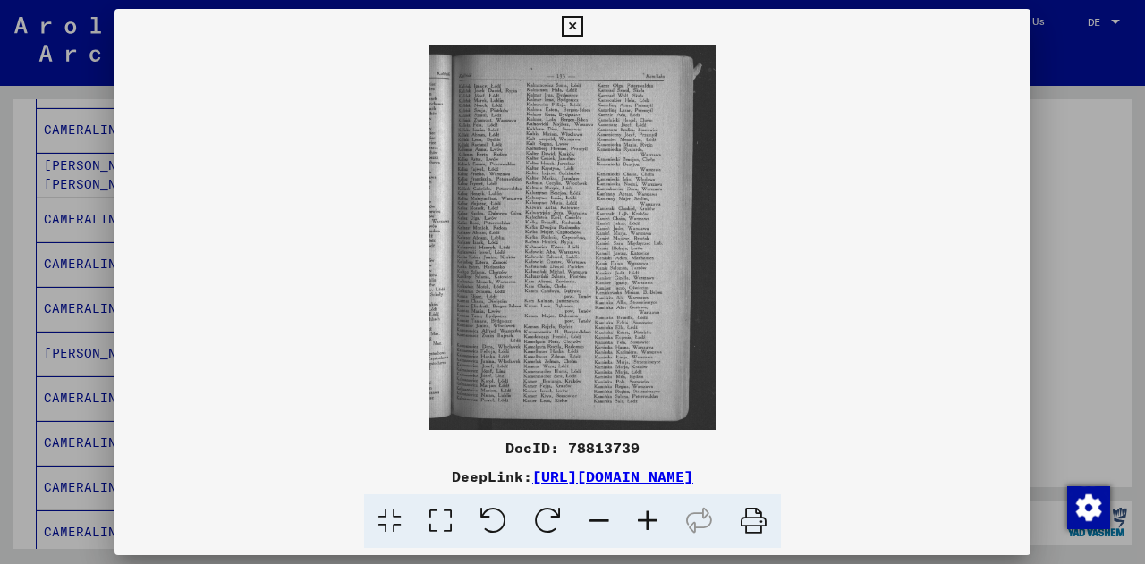
click at [649, 521] on icon at bounding box center [647, 522] width 48 height 55
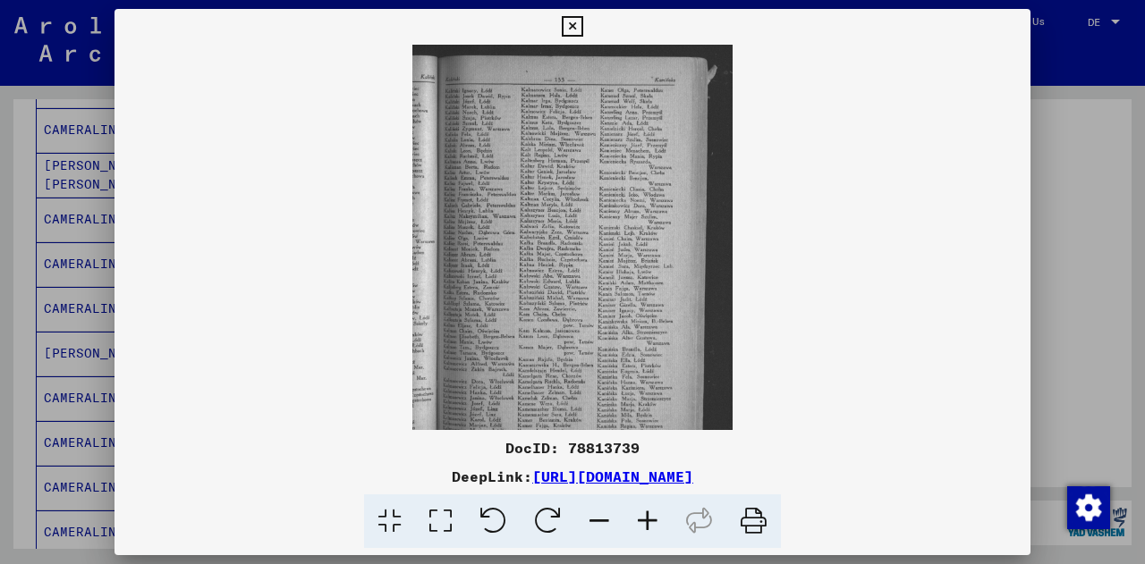
click at [649, 521] on icon at bounding box center [647, 522] width 48 height 55
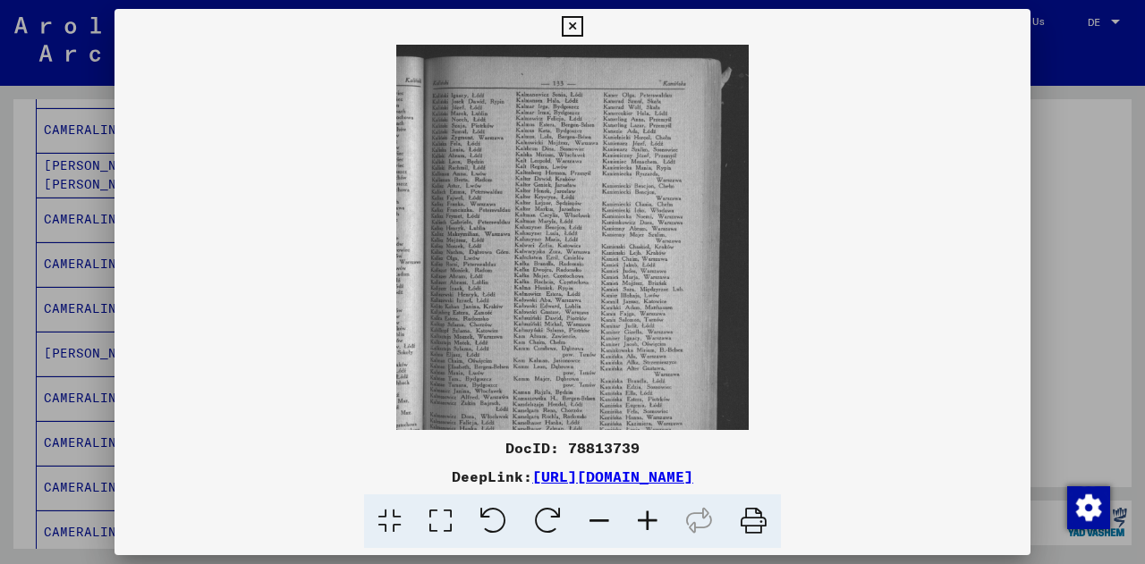
click at [649, 521] on icon at bounding box center [647, 522] width 48 height 55
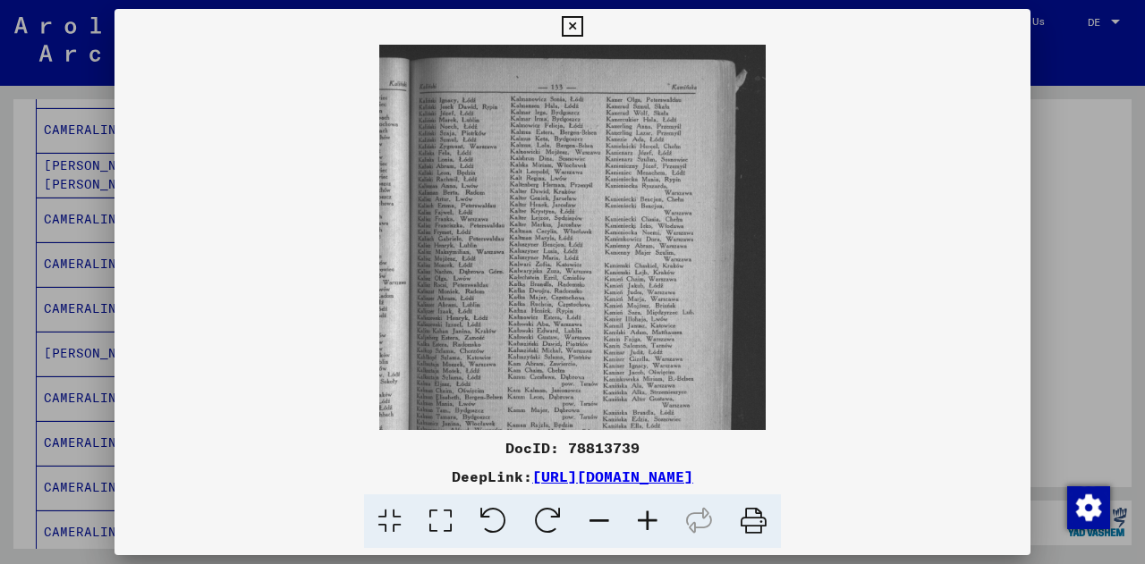
click at [649, 521] on icon at bounding box center [647, 522] width 48 height 55
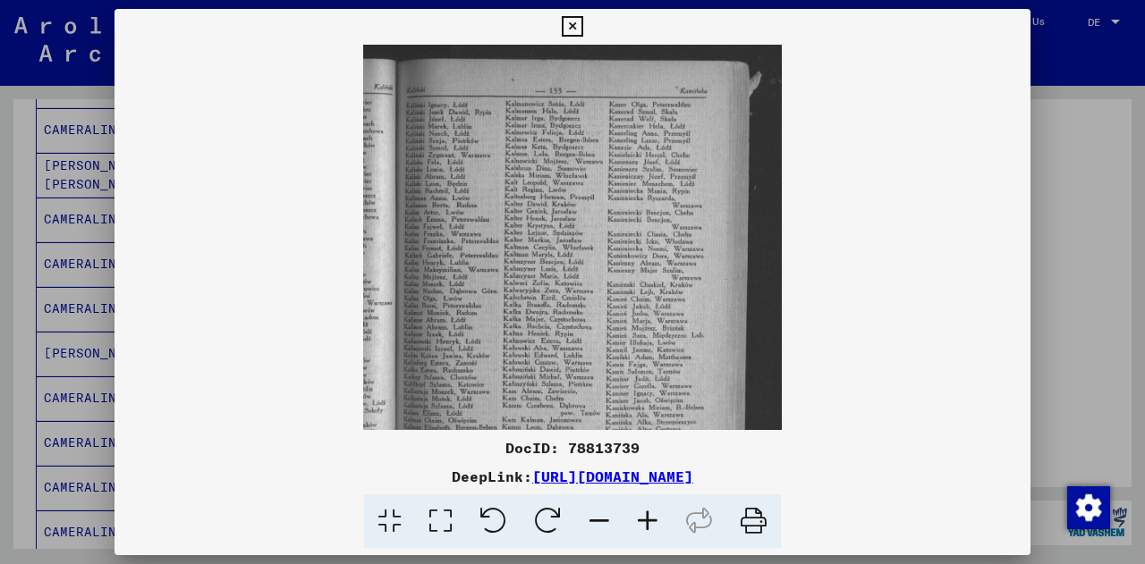
click at [649, 521] on icon at bounding box center [647, 522] width 48 height 55
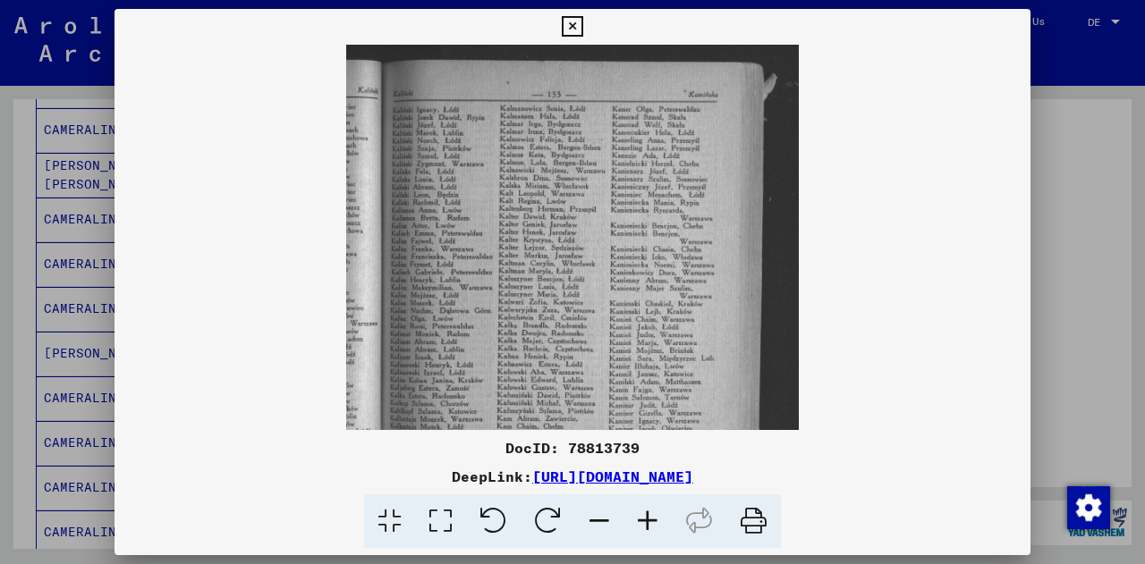
click at [649, 521] on icon at bounding box center [647, 522] width 48 height 55
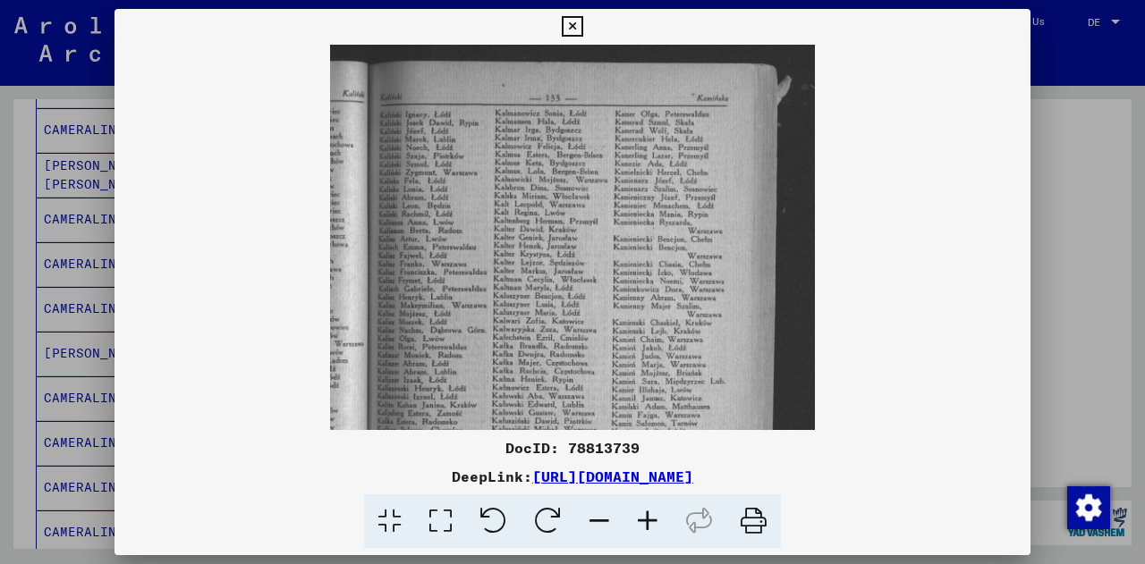
click at [649, 521] on icon at bounding box center [647, 522] width 48 height 55
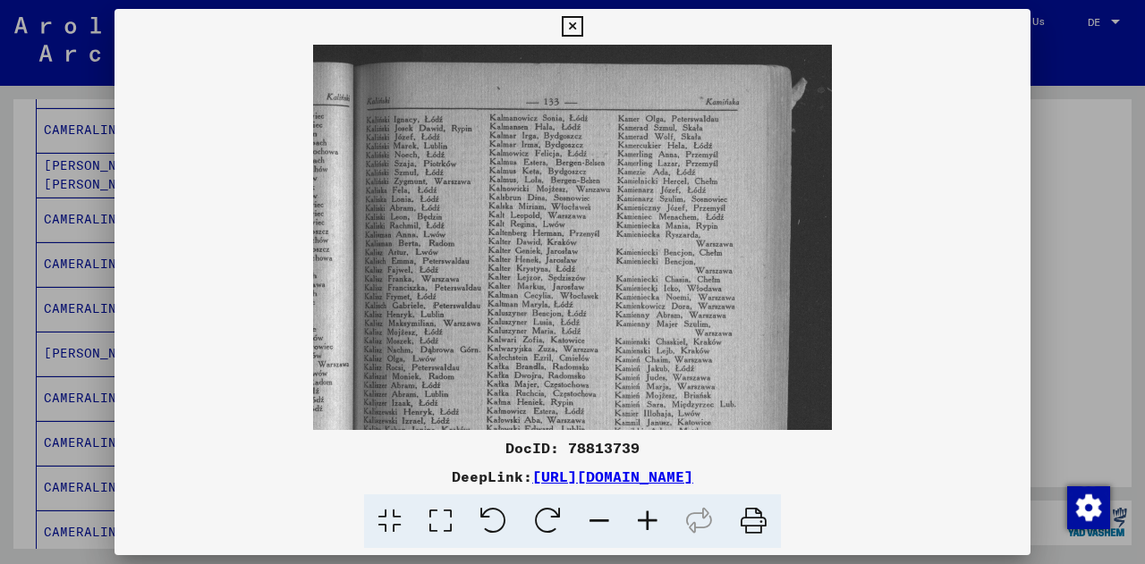
click at [649, 521] on icon at bounding box center [647, 522] width 48 height 55
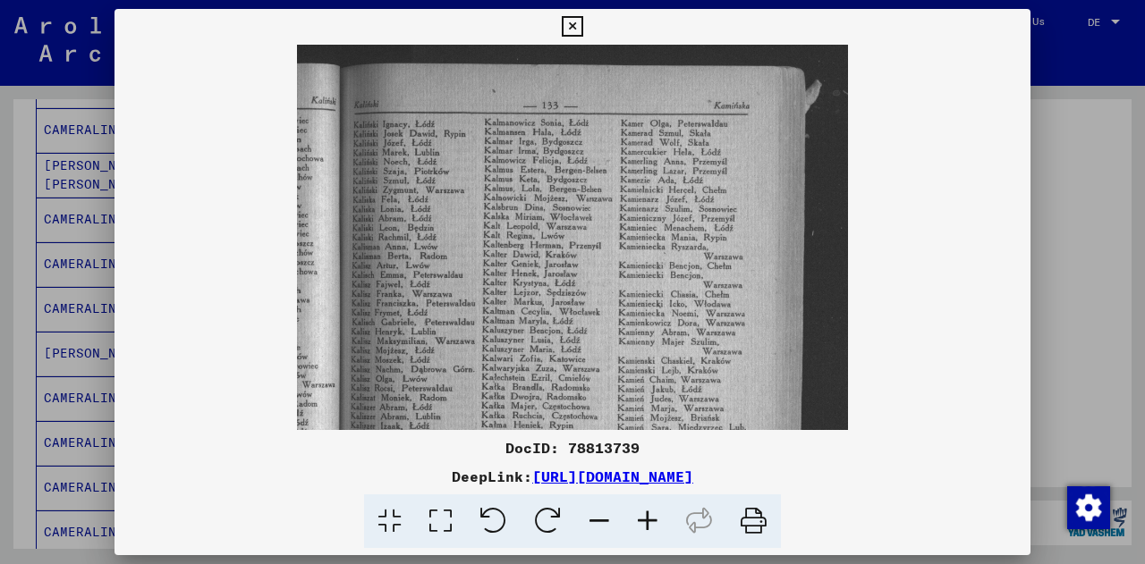
click at [649, 521] on icon at bounding box center [647, 522] width 48 height 55
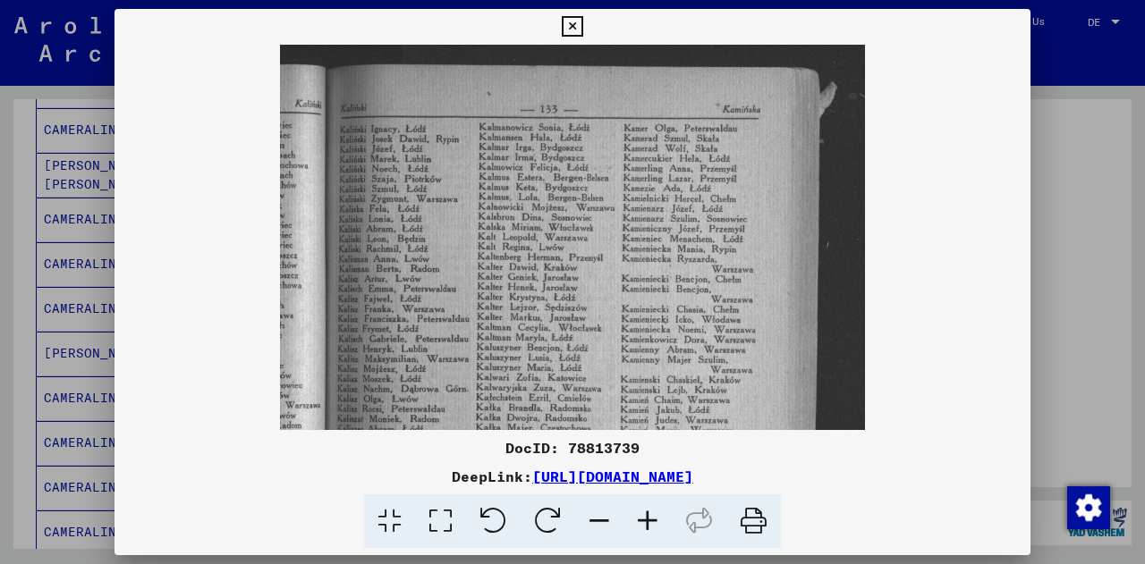
click at [649, 521] on icon at bounding box center [647, 522] width 48 height 55
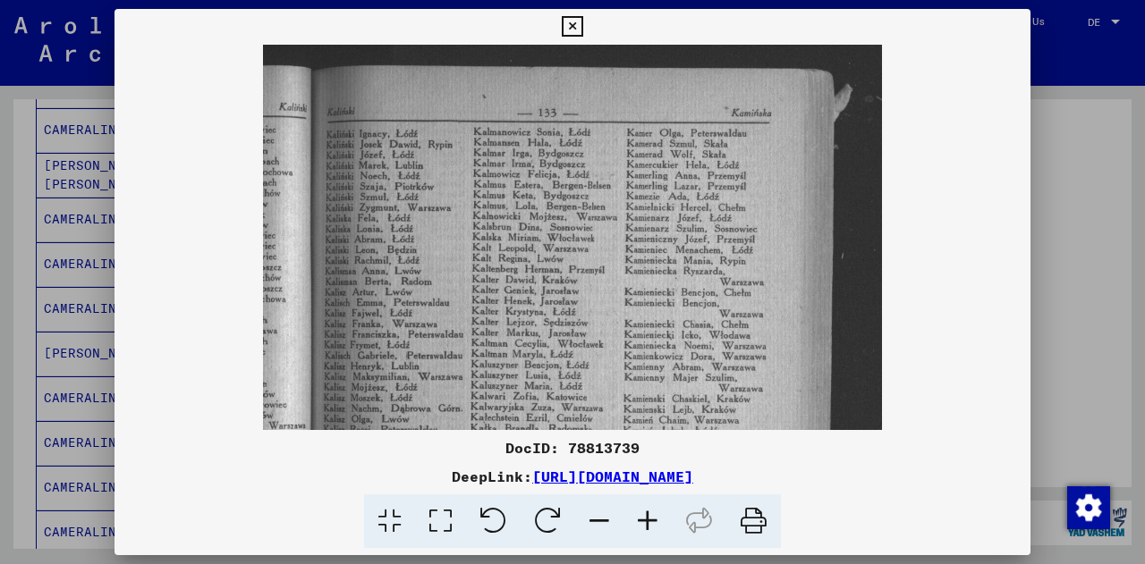
click at [649, 521] on icon at bounding box center [647, 522] width 48 height 55
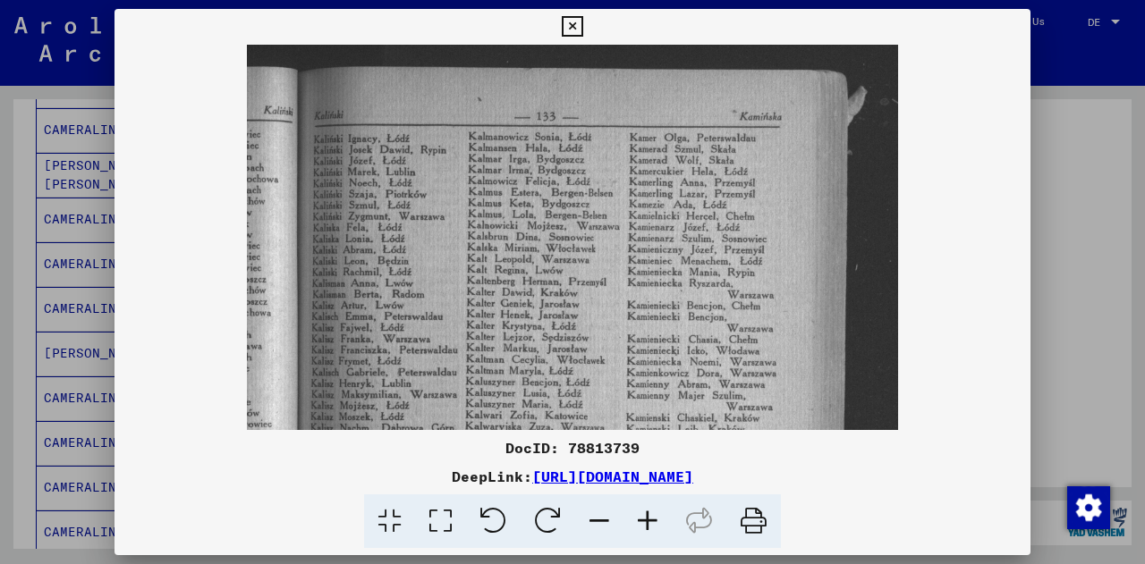
click at [649, 521] on icon at bounding box center [647, 522] width 48 height 55
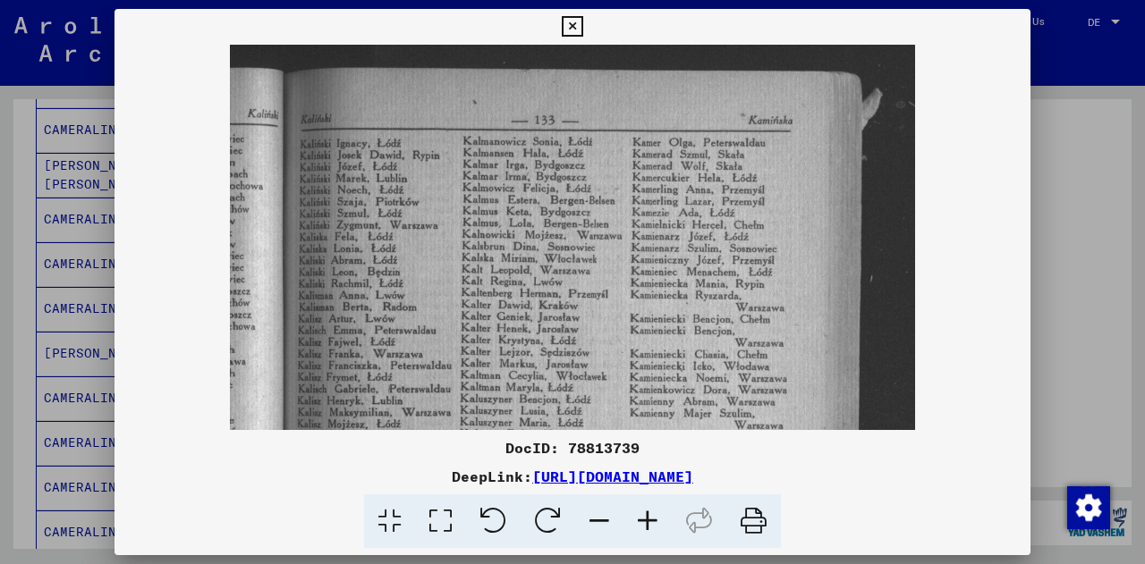
click at [564, 28] on icon at bounding box center [572, 26] width 21 height 21
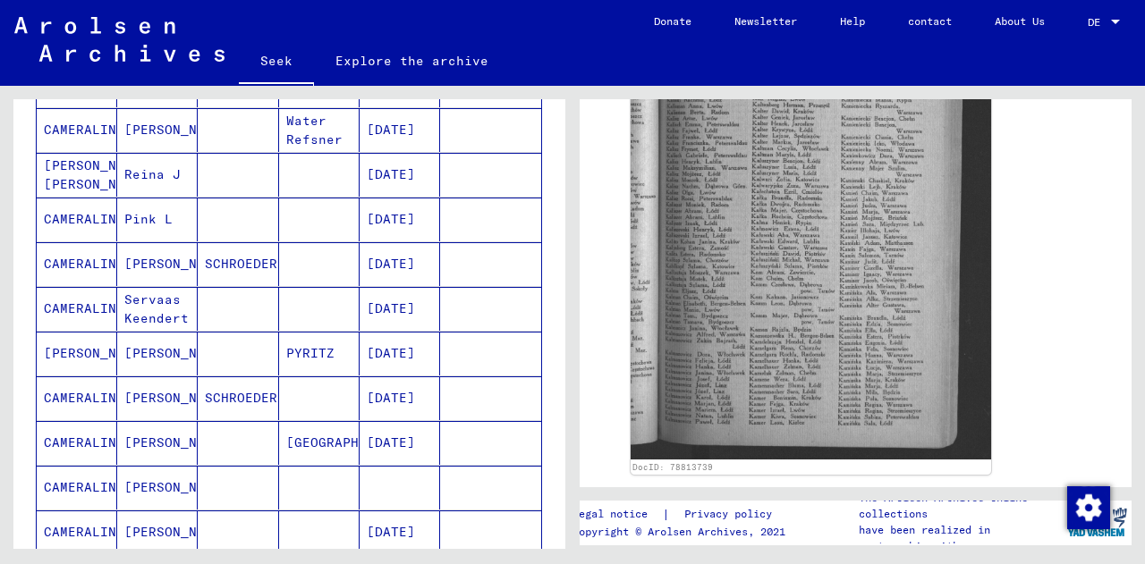
scroll to position [970, 0]
